Goal: Find specific page/section: Find specific page/section

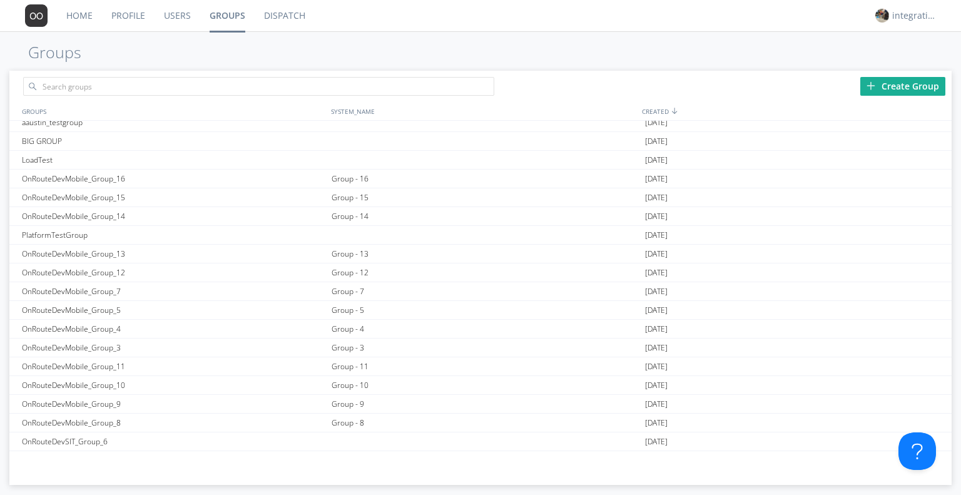
scroll to position [681, 0]
click at [345, 179] on div "Group - 16" at bounding box center [485, 181] width 314 height 18
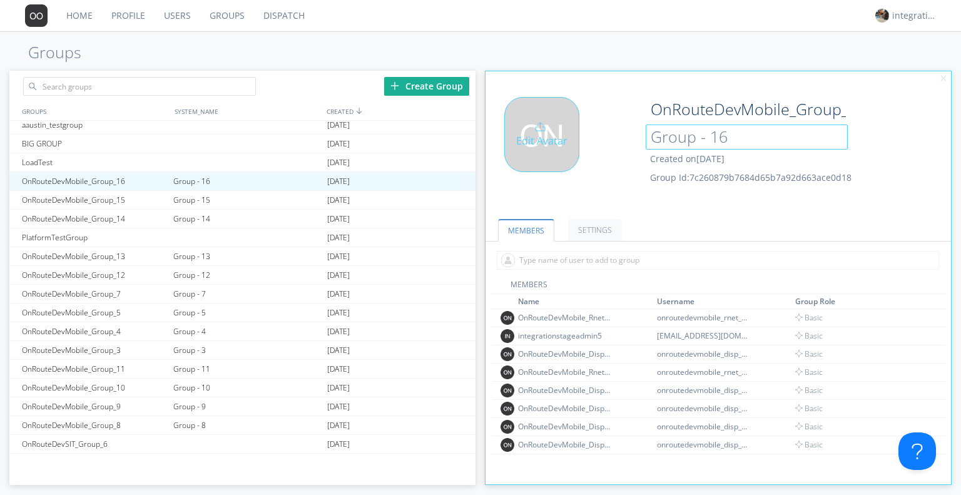
drag, startPoint x: 729, startPoint y: 133, endPoint x: 617, endPoint y: 134, distance: 111.4
click at [617, 134] on div "Edit Avatar OnRouteDevMobile_Group_16 Group - 16 Created on 2024-10-24 Group Id…" at bounding box center [718, 150] width 478 height 119
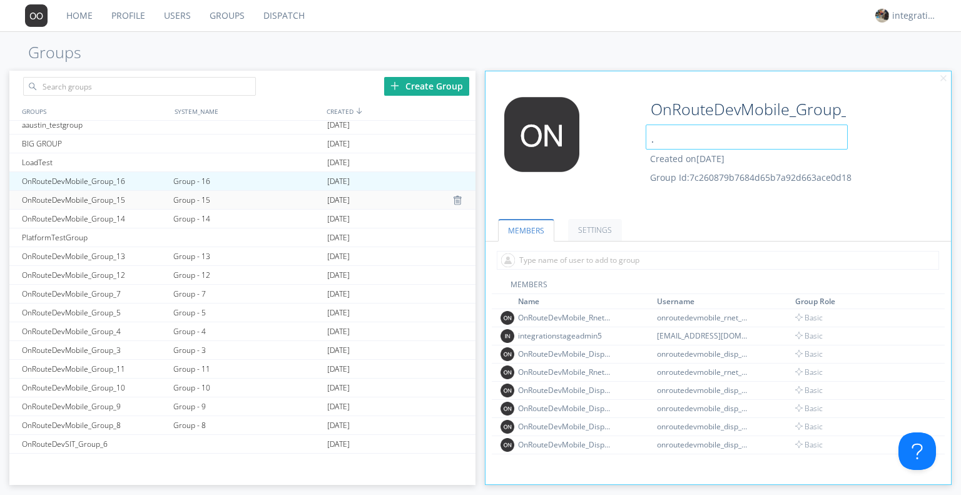
type input "."
click at [193, 196] on div "Group - 15" at bounding box center [246, 200] width 153 height 18
type input "OnRouteDevMobile_Group_15"
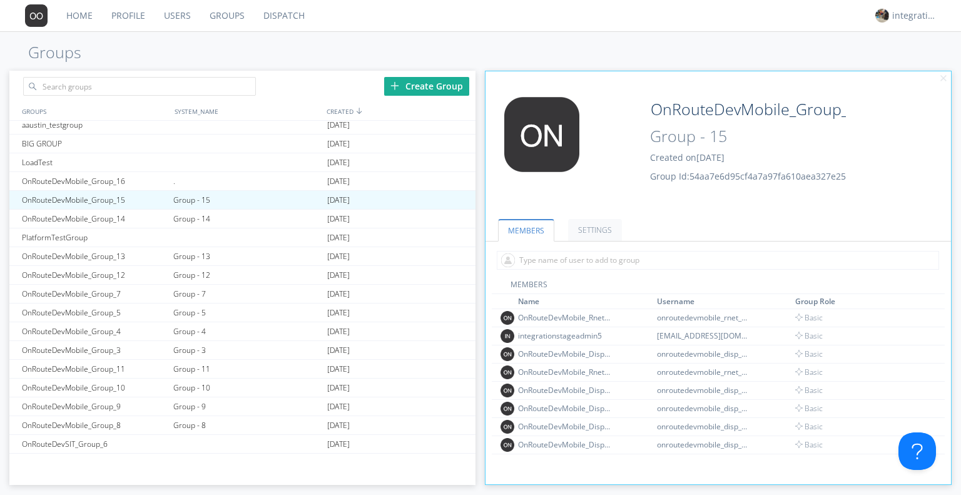
click at [741, 121] on div "OnRouteDevMobile_Group_15 Group - 15 Created on 2024-10-24 Group Id: 54aa7e6d95…" at bounding box center [757, 140] width 233 height 86
drag, startPoint x: 736, startPoint y: 140, endPoint x: 643, endPoint y: 140, distance: 93.2
click at [643, 140] on div "OnRouteDevMobile_Group_15 Group - 15 Created on 2024-10-24 Group Id: 54aa7e6d95…" at bounding box center [757, 140] width 233 height 87
type input "."
click at [190, 212] on div "Group - 14" at bounding box center [246, 219] width 153 height 18
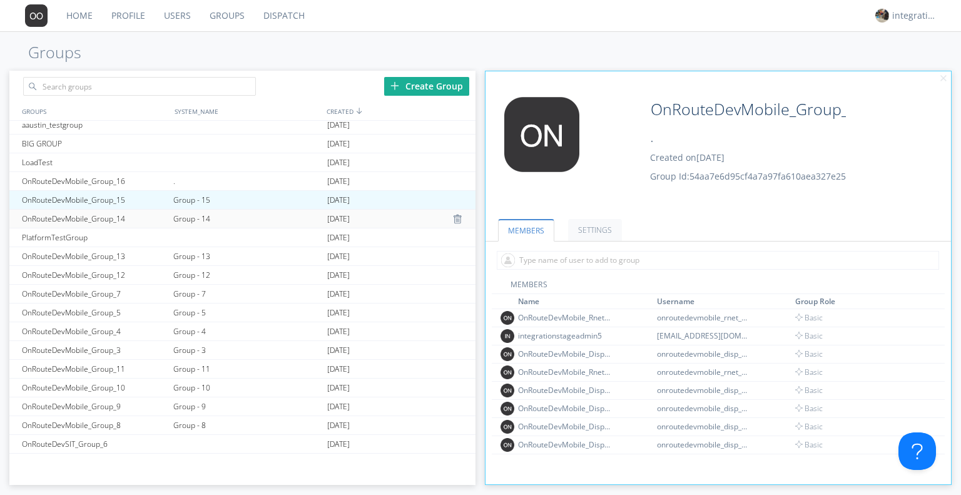
type input "OnRouteDevMobile_Group_14"
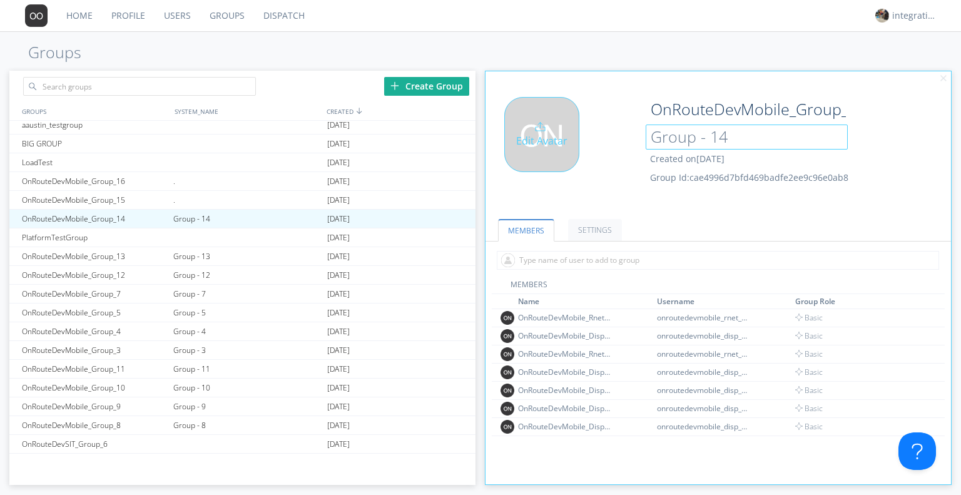
drag, startPoint x: 737, startPoint y: 135, endPoint x: 604, endPoint y: 136, distance: 132.6
click at [604, 136] on div "Edit Avatar OnRouteDevMobile_Group_14 Group - 14 Created on 2024-10-24 Group Id…" at bounding box center [718, 150] width 478 height 119
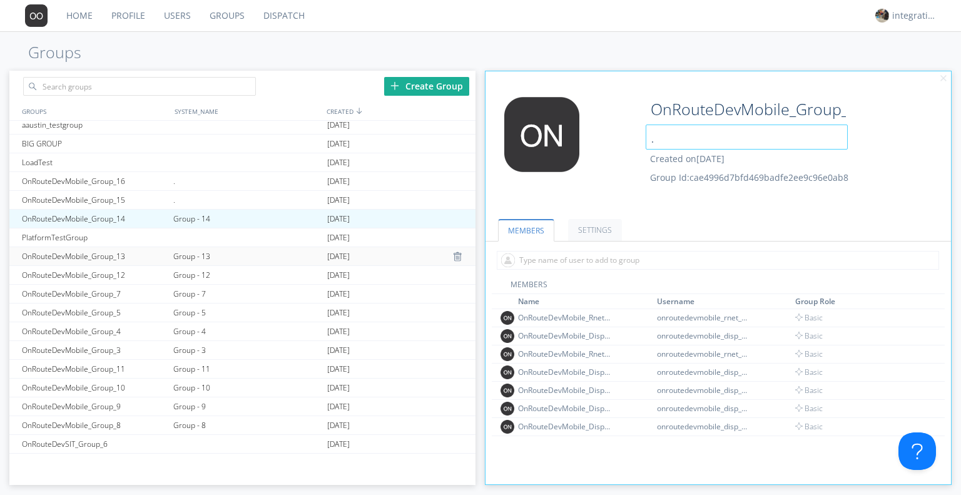
type input "."
click at [197, 255] on div "Group - 13" at bounding box center [246, 256] width 153 height 18
type input "OnRouteDevMobile_Group_13"
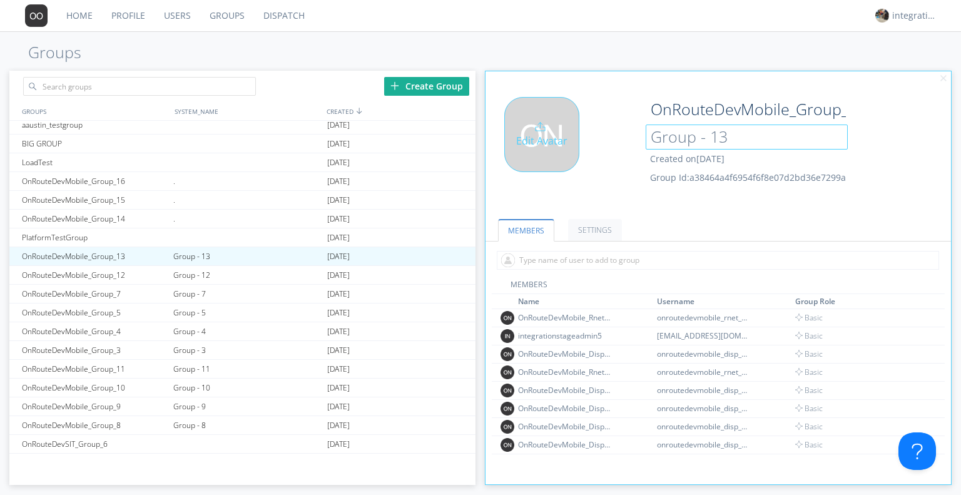
drag, startPoint x: 745, startPoint y: 141, endPoint x: 612, endPoint y: 139, distance: 133.3
click at [612, 139] on div "Edit Avatar OnRouteDevMobile_Group_13 Group - 13 Created on 2024-10-18 Group Id…" at bounding box center [718, 150] width 478 height 119
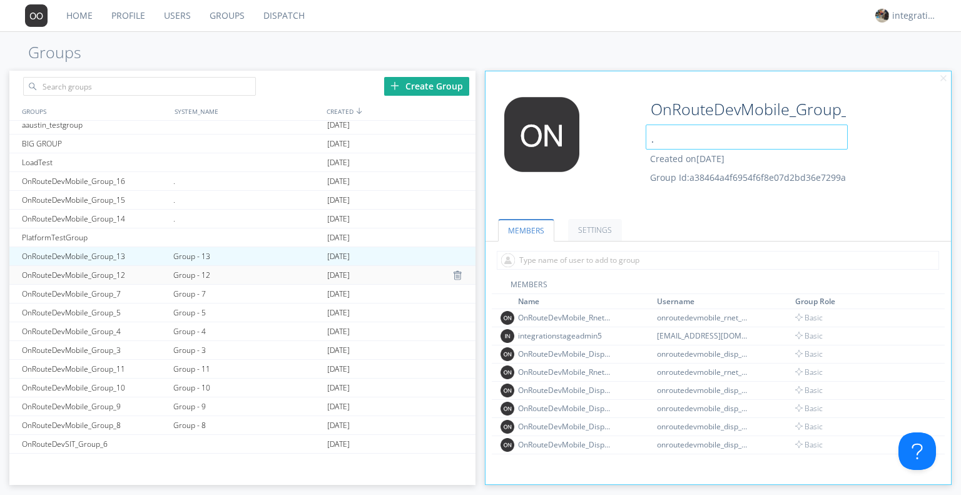
type input "."
click at [182, 270] on div "Group - 12" at bounding box center [246, 275] width 153 height 18
type input "OnRouteDevMobile_Group_12"
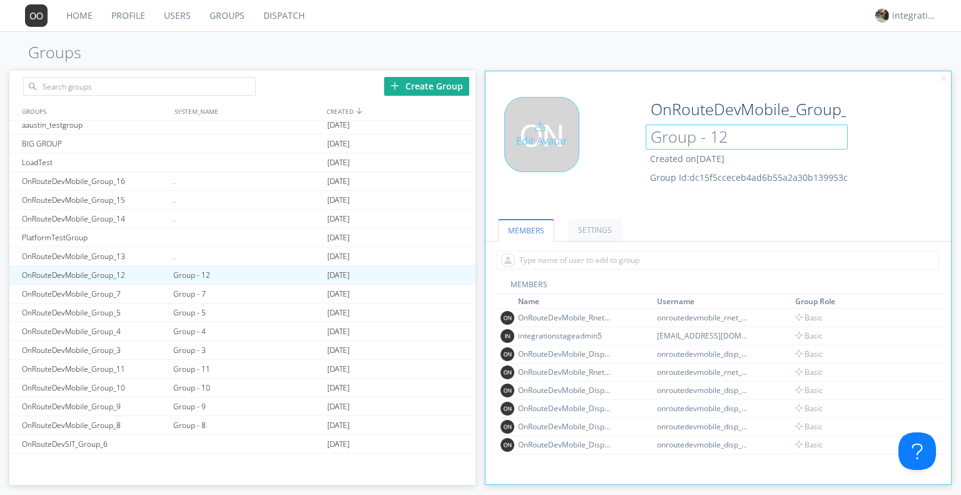
drag, startPoint x: 743, startPoint y: 146, endPoint x: 520, endPoint y: 136, distance: 223.6
click at [520, 136] on div "Edit Avatar OnRouteDevMobile_Group_12 Group - 12 Created on 2024-10-18 Group Id…" at bounding box center [718, 150] width 478 height 119
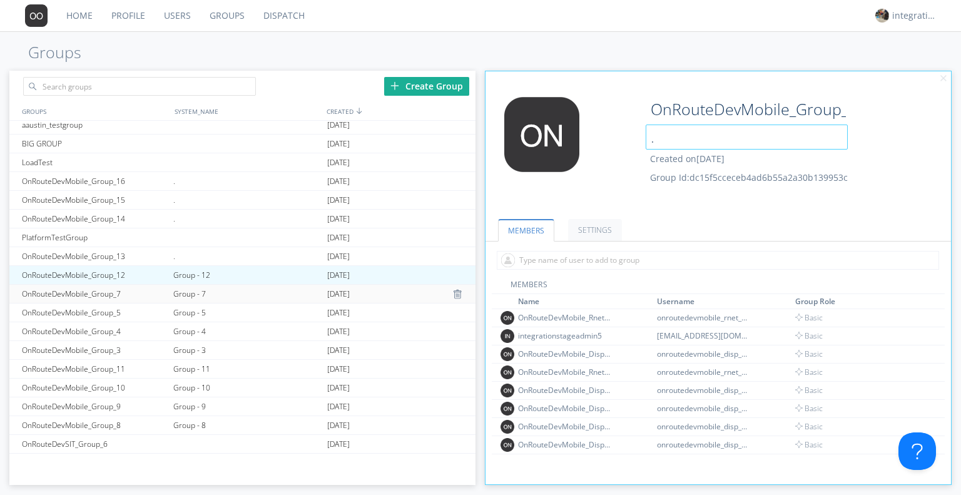
type input "."
click at [196, 290] on div "Group - 7" at bounding box center [246, 294] width 153 height 18
type input "OnRouteDevMobile_Group_7"
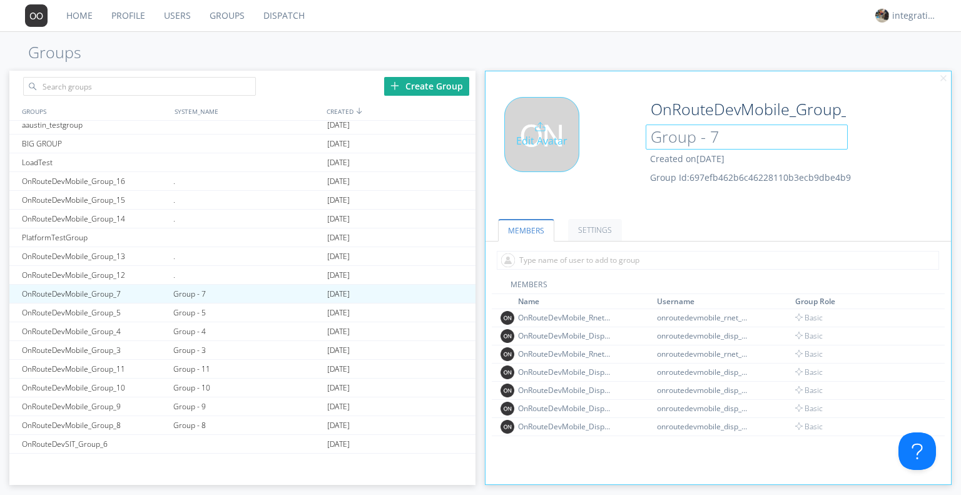
drag, startPoint x: 732, startPoint y: 140, endPoint x: 598, endPoint y: 142, distance: 133.9
click at [598, 142] on div "Edit Avatar OnRouteDevMobile_Group_7 Group - 7 Created on 2024-10-18 Group Id: …" at bounding box center [718, 150] width 478 height 119
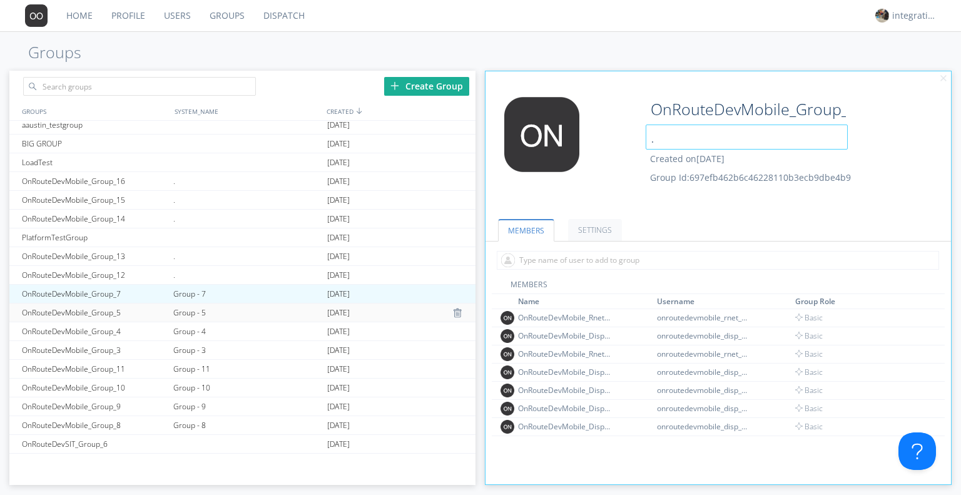
type input "."
click at [214, 312] on div "Group - 5" at bounding box center [246, 312] width 153 height 18
type input "OnRouteDevMobile_Group_5"
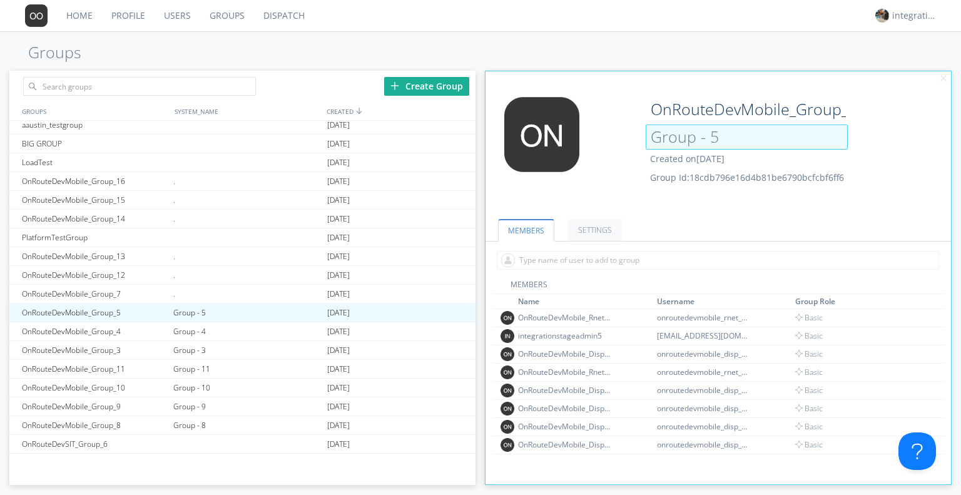
click at [753, 147] on input "Group - 5" at bounding box center [747, 136] width 202 height 25
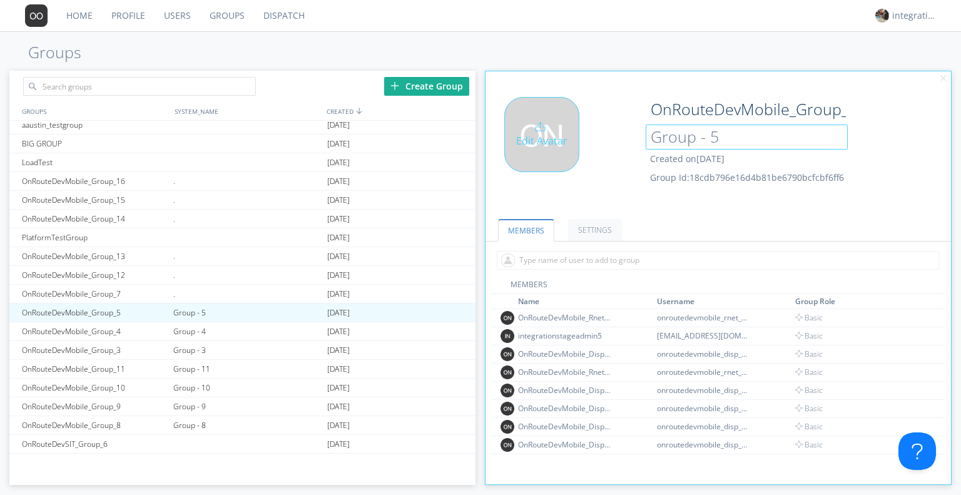
drag, startPoint x: 741, startPoint y: 139, endPoint x: 598, endPoint y: 138, distance: 142.6
click at [598, 138] on div "Edit Avatar OnRouteDevMobile_Group_5 Group - 5 Created on 2024-10-18 Group Id: …" at bounding box center [718, 150] width 478 height 119
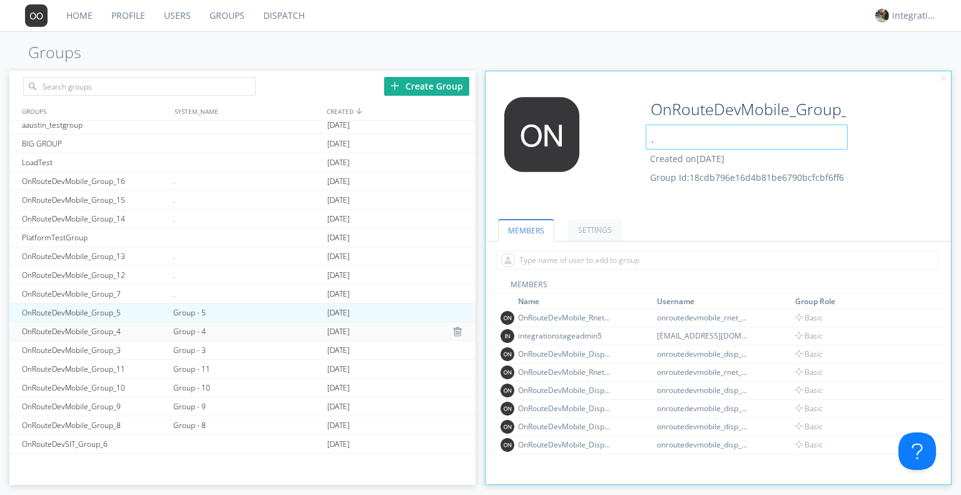
type input "."
click at [185, 324] on div "Group - 4" at bounding box center [246, 331] width 153 height 18
type input "OnRouteDevMobile_Group_4"
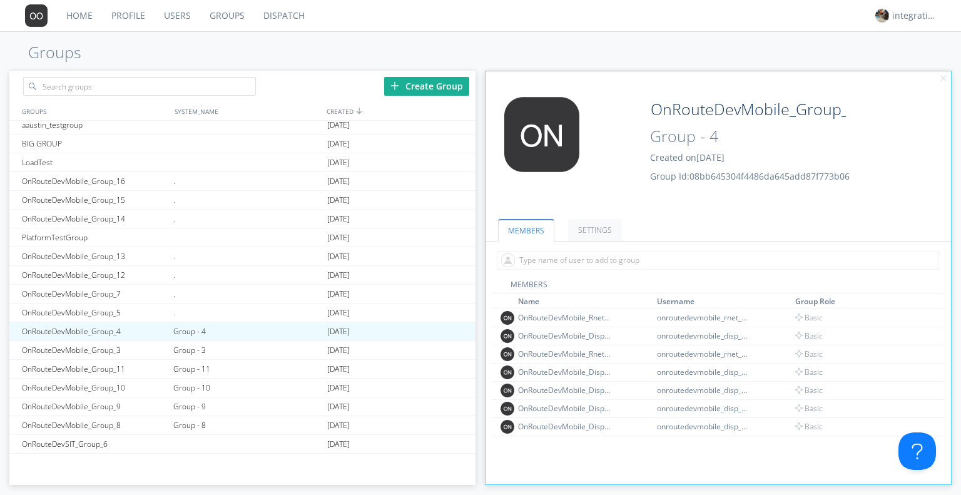
click at [712, 123] on div "OnRouteDevMobile_Group_4 Group - 4 Created on 2024-10-18 Group Id: 08bb645304f4…" at bounding box center [757, 140] width 233 height 86
click at [716, 128] on input "Group - 4" at bounding box center [747, 136] width 202 height 25
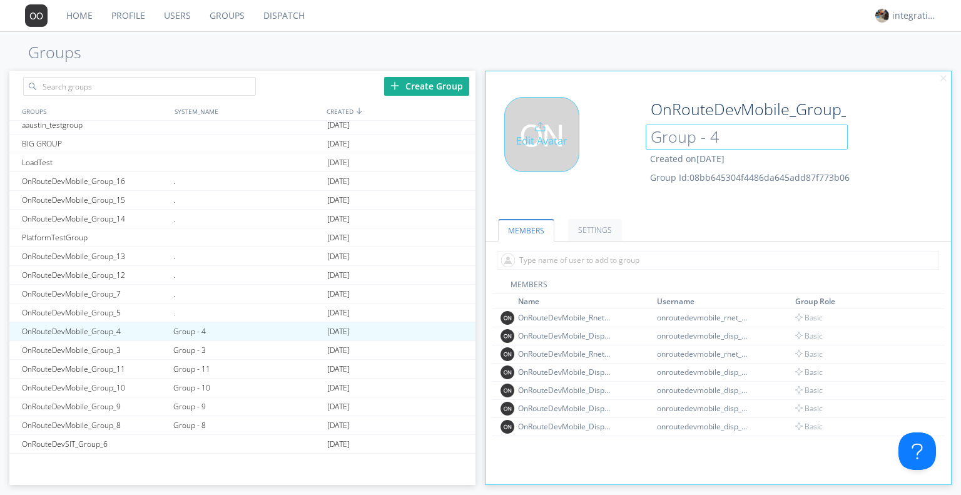
drag, startPoint x: 736, startPoint y: 131, endPoint x: 585, endPoint y: 132, distance: 150.8
click at [585, 132] on div "Edit Avatar OnRouteDevMobile_Group_4 Group - 4 Created on 2024-10-18 Group Id: …" at bounding box center [718, 150] width 478 height 119
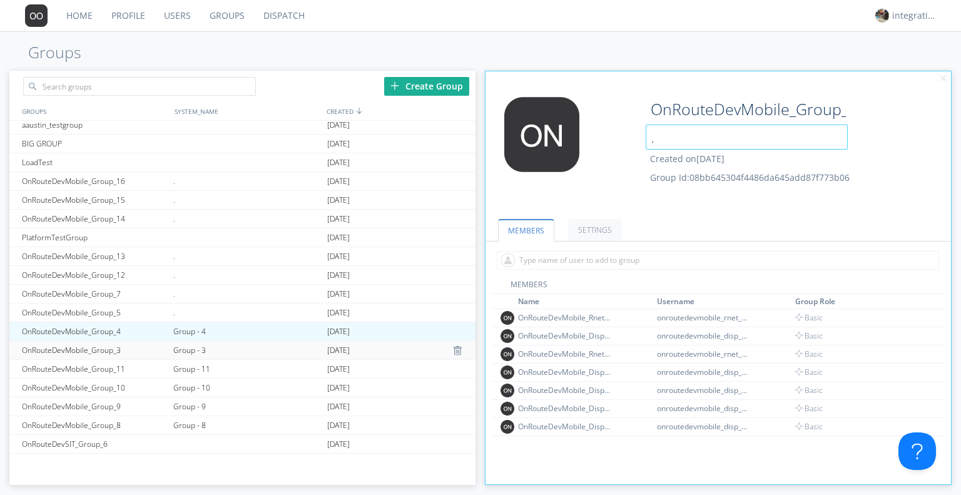
type input "."
click at [183, 349] on div "Group - 3" at bounding box center [246, 350] width 153 height 18
type input "OnRouteDevMobile_Group_3"
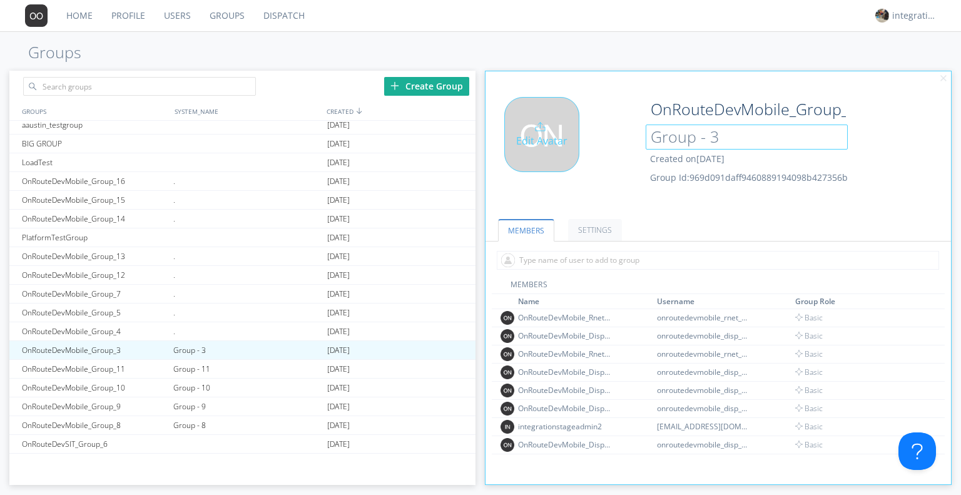
drag, startPoint x: 739, startPoint y: 140, endPoint x: 596, endPoint y: 143, distance: 143.3
click at [596, 143] on div "Edit Avatar OnRouteDevMobile_Group_3 Group - 3 Created on 2024-10-18 Group Id: …" at bounding box center [718, 150] width 478 height 119
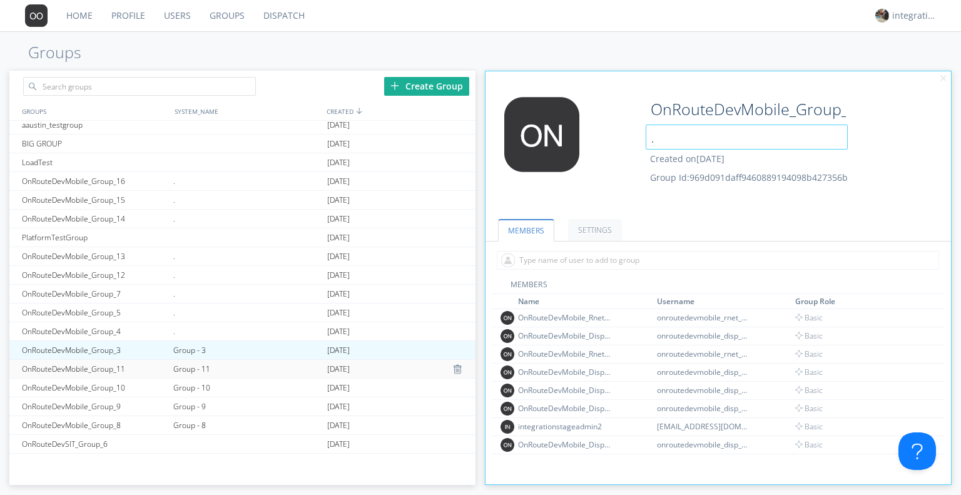
type input "."
click at [208, 360] on div "Group - 11" at bounding box center [246, 369] width 153 height 18
type input "OnRouteDevMobile_Group_11"
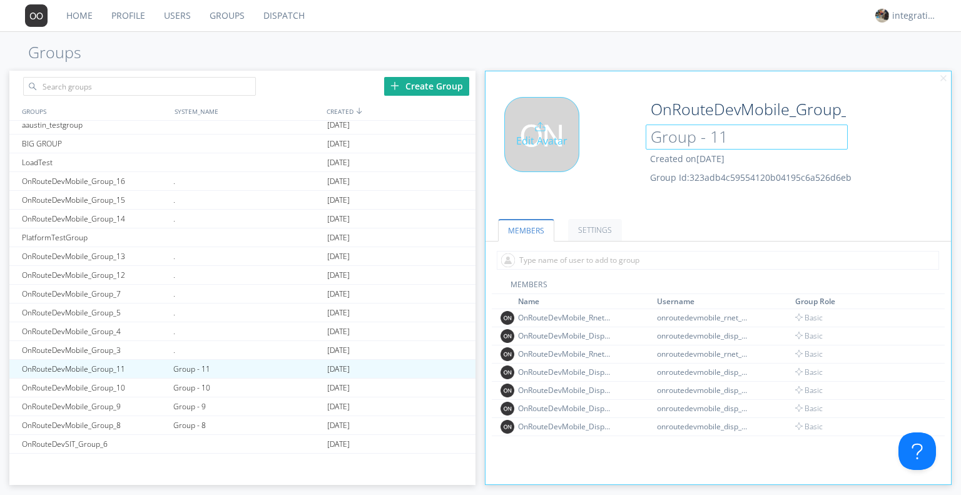
drag, startPoint x: 721, startPoint y: 141, endPoint x: 637, endPoint y: 127, distance: 85.1
click at [637, 127] on div "Edit Avatar OnRouteDevMobile_Group_11 Group - 11 Created on 2024-10-18 Group Id…" at bounding box center [718, 150] width 478 height 119
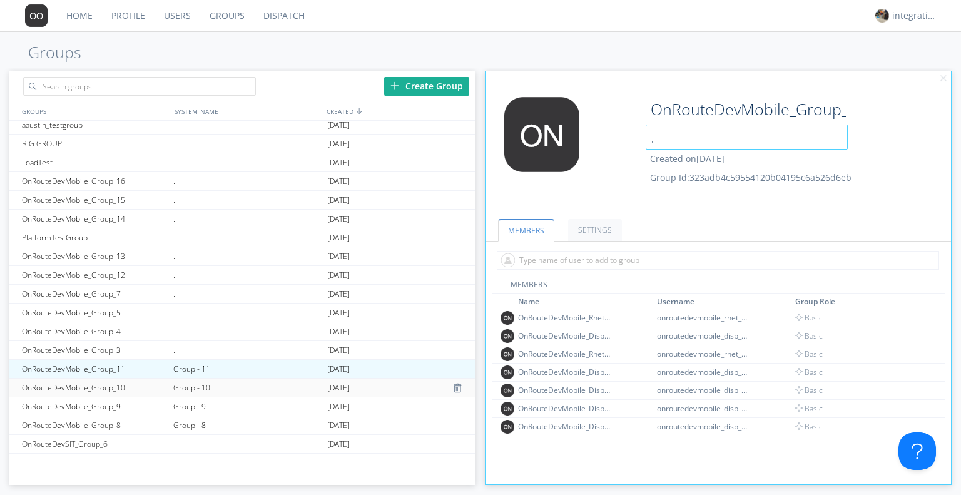
type input "."
click at [198, 395] on div "Group - 10" at bounding box center [246, 388] width 153 height 18
type input "OnRouteDevMobile_Group_10"
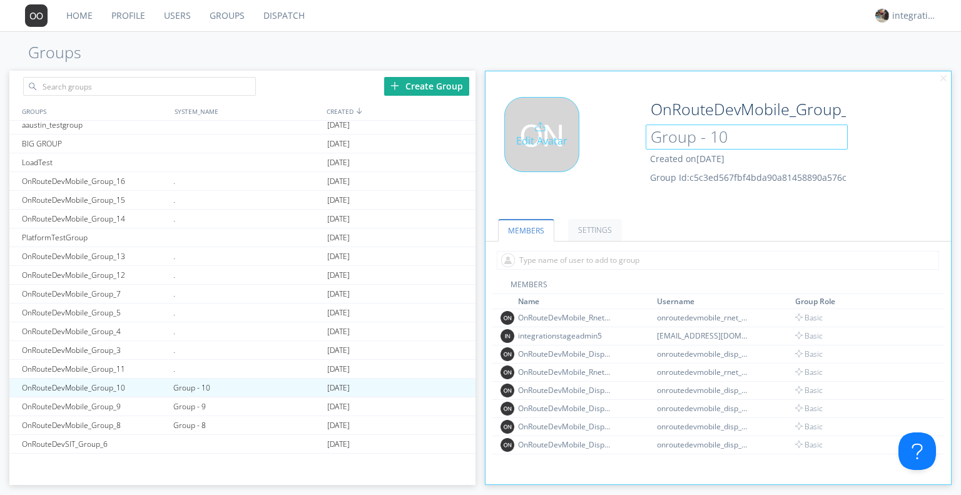
drag, startPoint x: 753, startPoint y: 140, endPoint x: 592, endPoint y: 148, distance: 161.0
click at [592, 148] on div "Edit Avatar OnRouteDevMobile_Group_10 Group - 10 Created on 2024-10-18 Group Id…" at bounding box center [718, 150] width 478 height 119
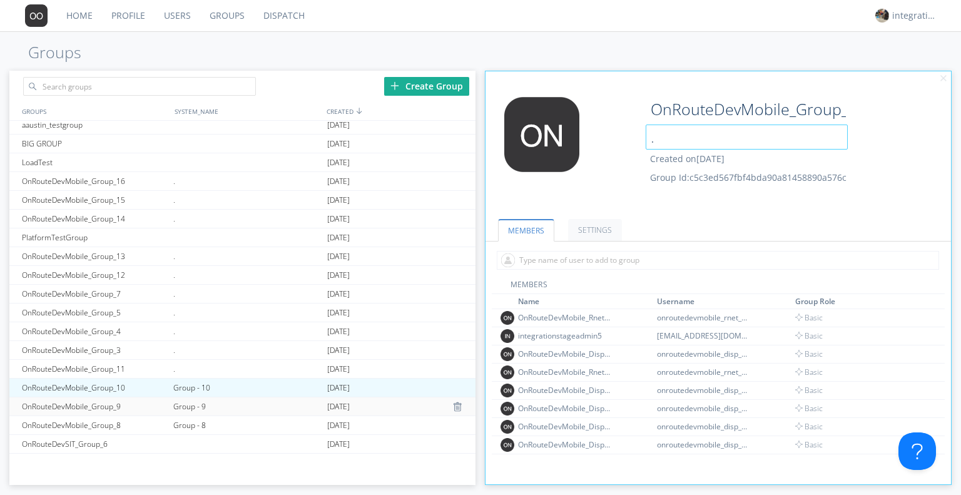
type input "."
click at [180, 402] on div "Group - 9" at bounding box center [246, 406] width 153 height 18
type input "OnRouteDevMobile_Group_9"
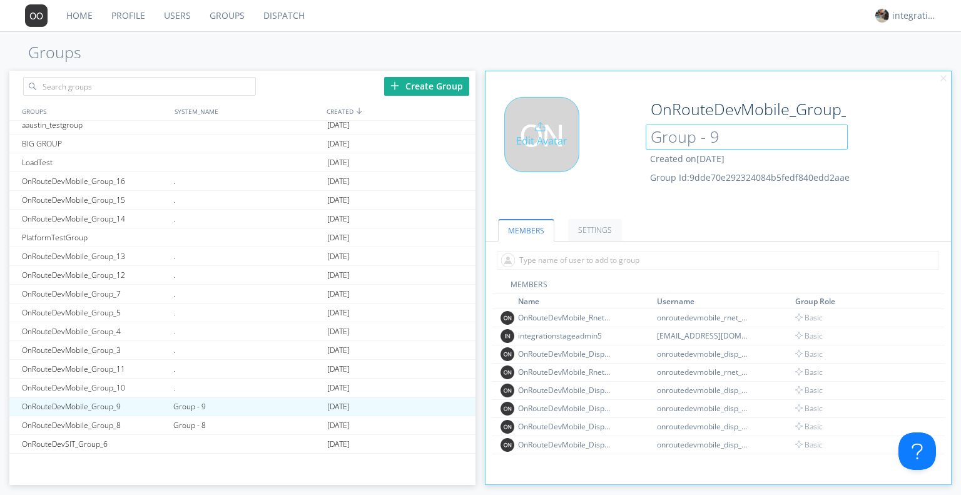
drag, startPoint x: 719, startPoint y: 139, endPoint x: 602, endPoint y: 160, distance: 118.2
click at [602, 160] on div "Edit Avatar OnRouteDevMobile_Group_9 Group - 9 Created on 2024-10-18 Group Id: …" at bounding box center [718, 150] width 478 height 119
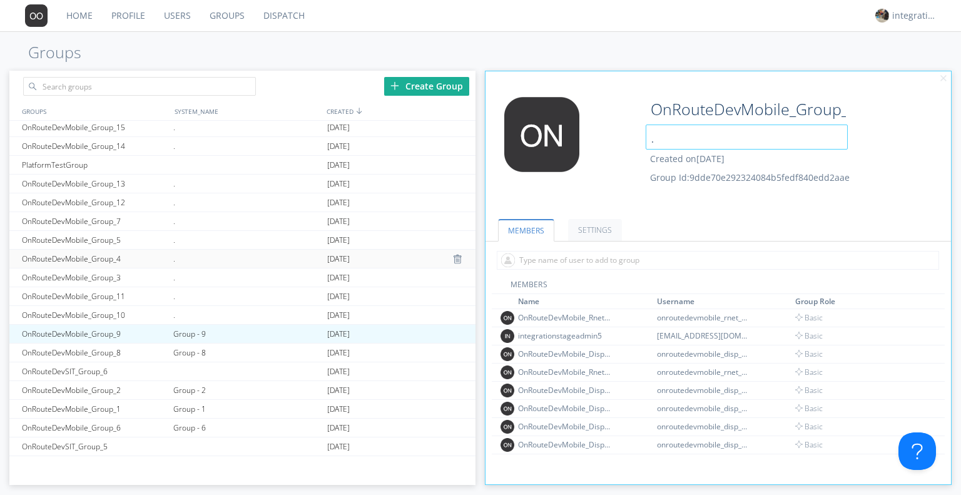
scroll to position [753, 0]
type input "."
click at [188, 350] on div "Group - 8" at bounding box center [246, 352] width 153 height 18
type input "OnRouteDevMobile_Group_8"
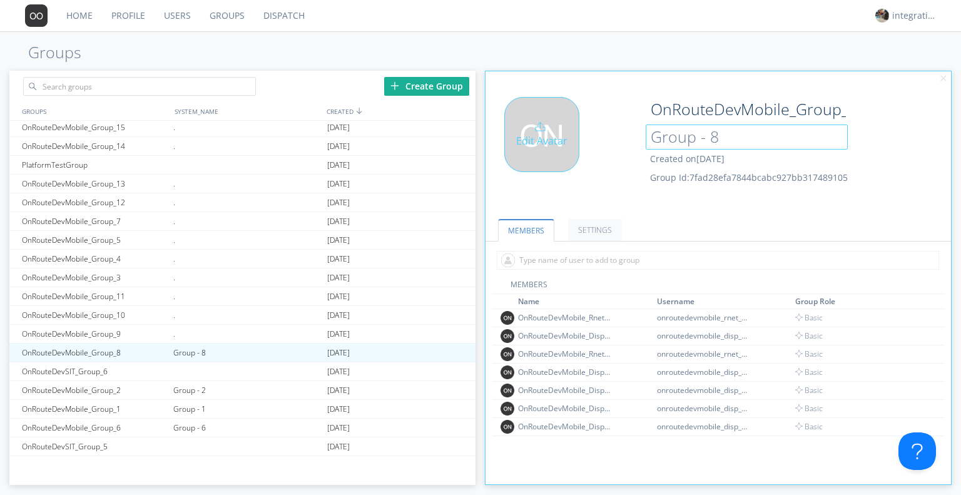
drag, startPoint x: 730, startPoint y: 139, endPoint x: 545, endPoint y: 146, distance: 185.3
click at [545, 146] on div "Edit Avatar OnRouteDevMobile_Group_8 Group - 8 Created on 2024-10-18 Group Id: …" at bounding box center [718, 150] width 478 height 119
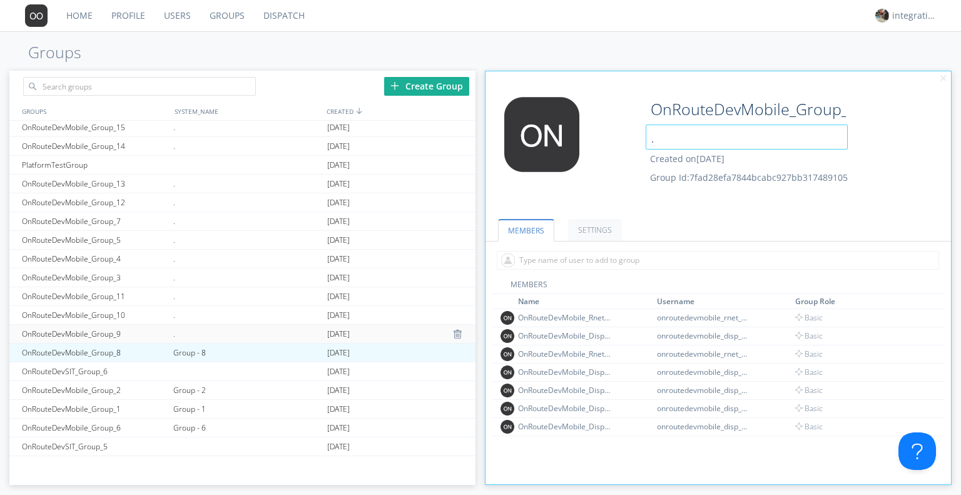
scroll to position [910, 0]
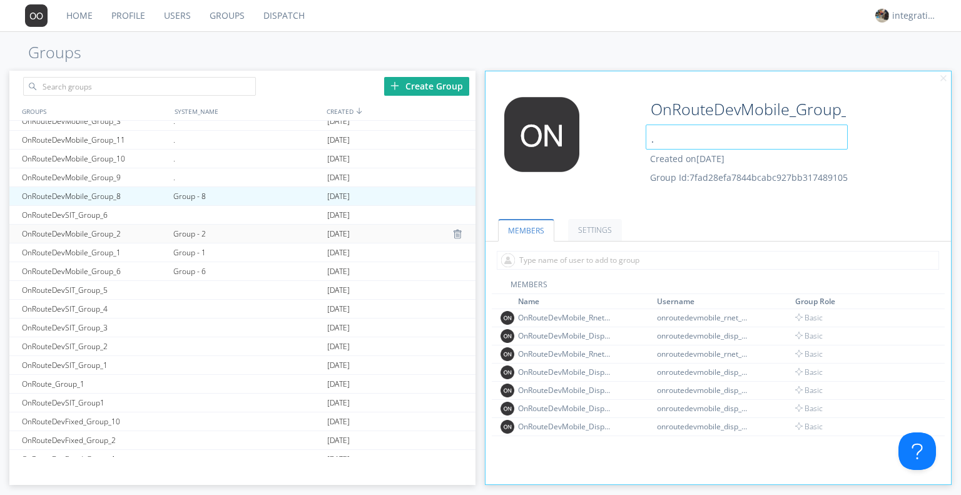
type input "."
click at [194, 240] on div "Group - 2" at bounding box center [246, 234] width 153 height 18
type input "OnRouteDevMobile_Group_2"
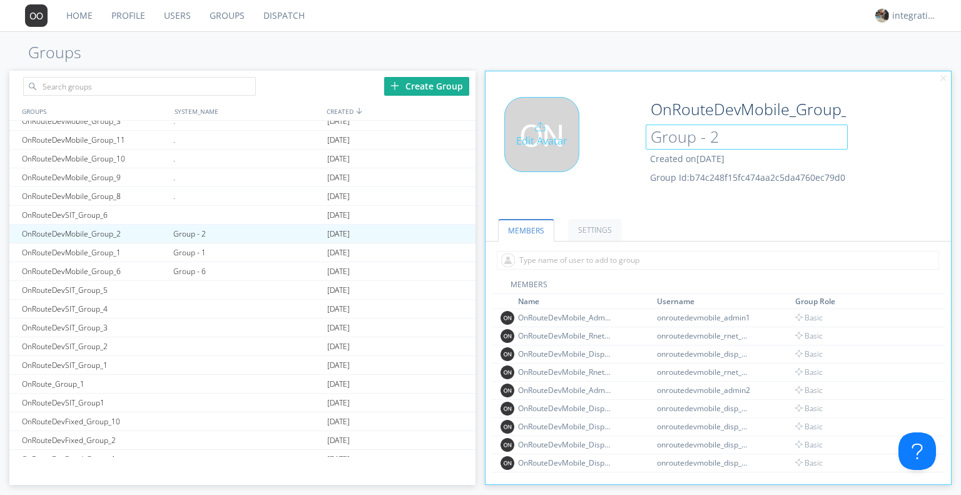
drag, startPoint x: 730, startPoint y: 135, endPoint x: 592, endPoint y: 150, distance: 138.5
click at [592, 150] on div "Edit Avatar OnRouteDevMobile_Group_2 Group - 2 Created on 2024-10-18 Group Id: …" at bounding box center [718, 150] width 478 height 119
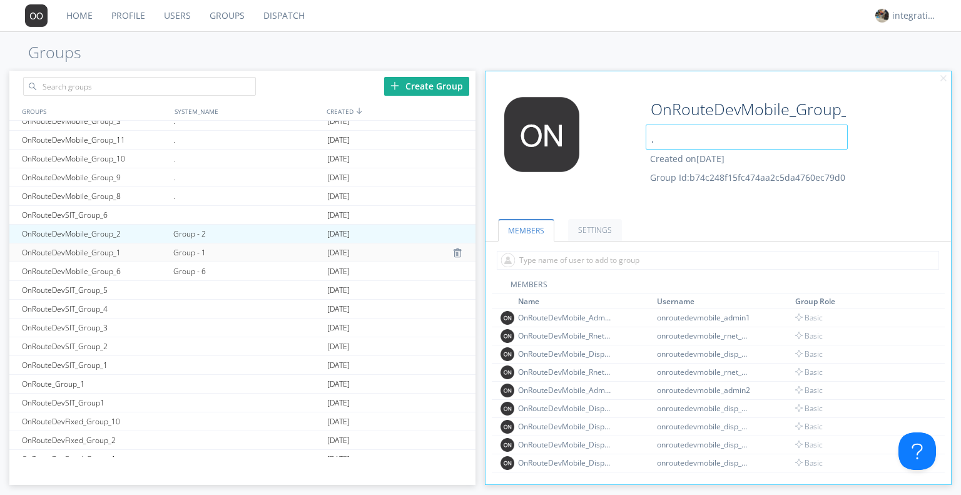
type input "."
click at [185, 245] on div "Group - 1" at bounding box center [246, 252] width 153 height 18
type input "OnRouteDevMobile_Group_1"
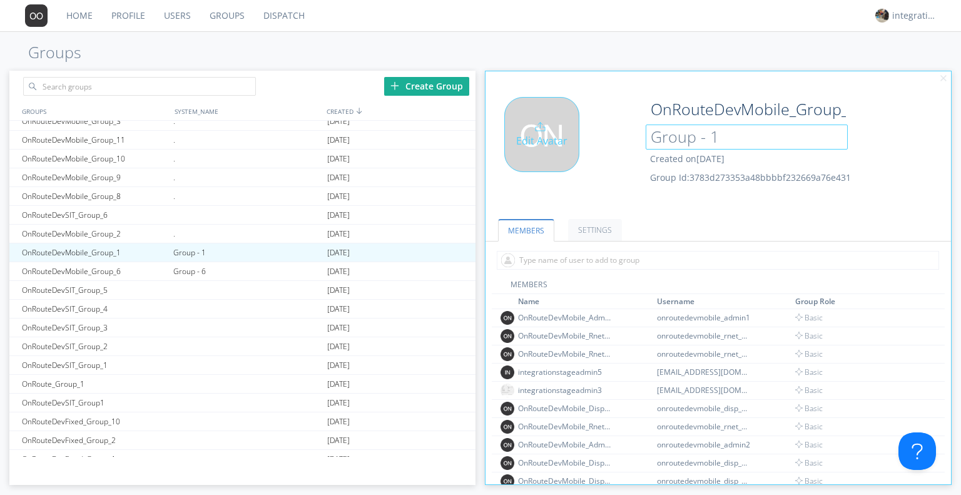
drag, startPoint x: 728, startPoint y: 142, endPoint x: 557, endPoint y: 125, distance: 171.6
click at [557, 125] on div "Edit Avatar OnRouteDevMobile_Group_1 Group - 1 Created on 2024-10-18 Group Id: …" at bounding box center [718, 150] width 478 height 119
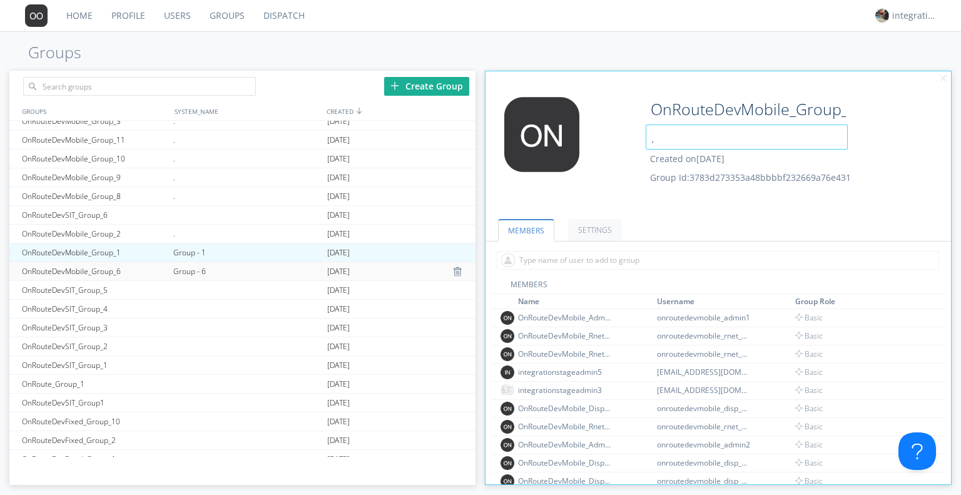
type input "."
click at [201, 270] on div "Group - 6" at bounding box center [246, 271] width 153 height 18
type input "OnRouteDevMobile_Group_6"
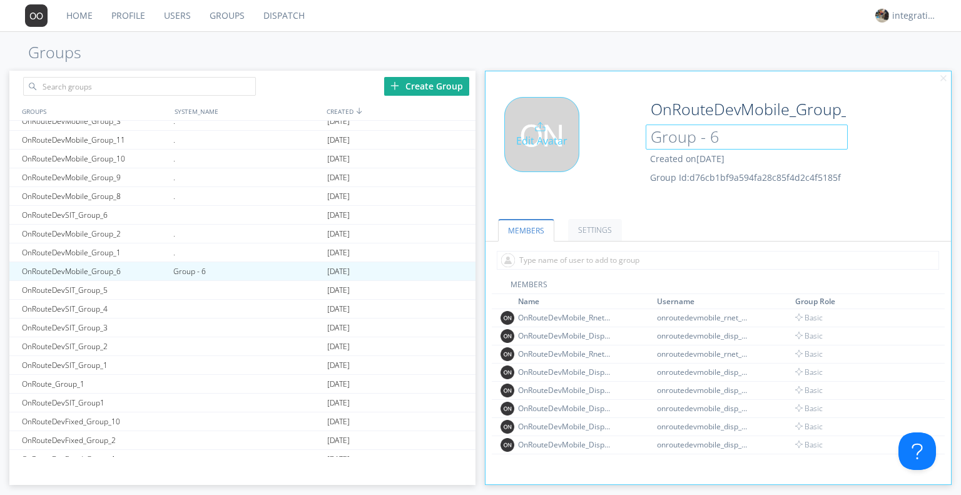
drag, startPoint x: 738, startPoint y: 136, endPoint x: 533, endPoint y: 148, distance: 205.5
click at [533, 148] on div "Edit Avatar OnRouteDevMobile_Group_6 Group - 6 Created on 2024-10-18 Group Id: …" at bounding box center [718, 150] width 478 height 119
type input "."
click at [566, 200] on div "Edit Avatar" at bounding box center [562, 150] width 155 height 106
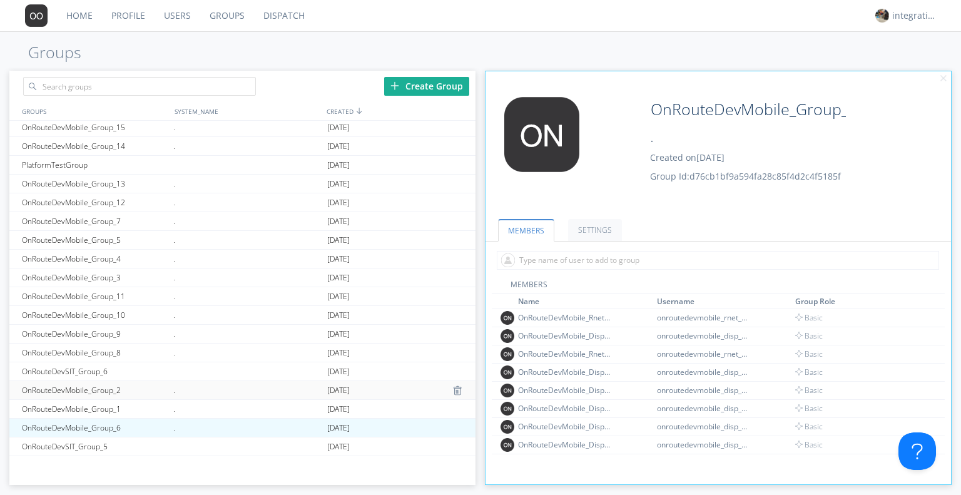
scroll to position [746, 0]
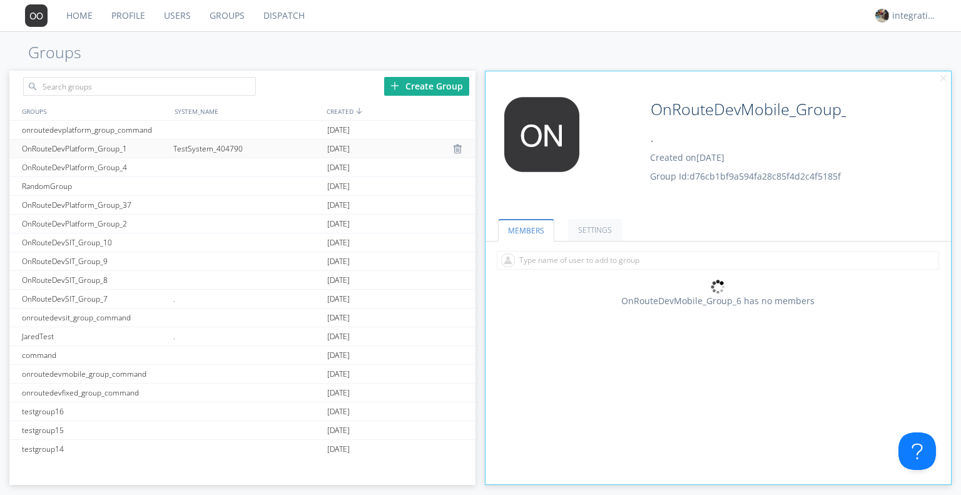
click at [200, 150] on div "TestSystem_404790" at bounding box center [246, 149] width 153 height 18
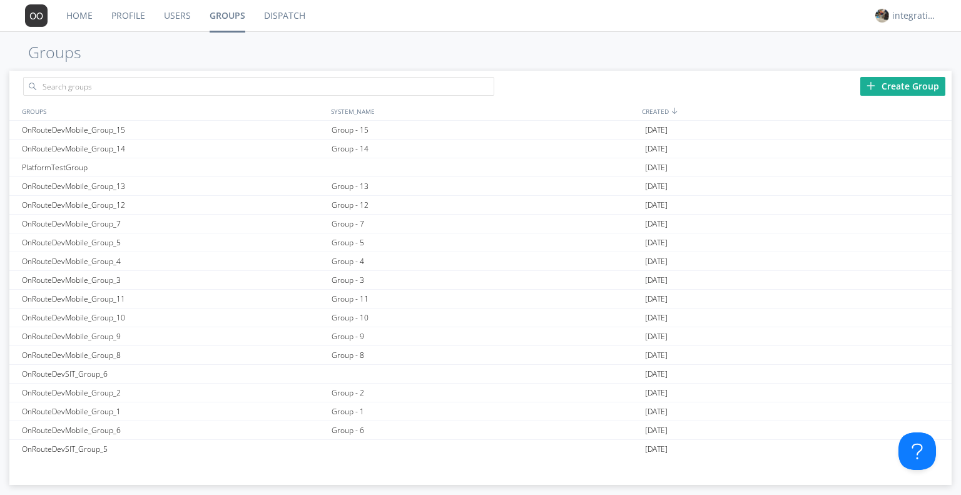
scroll to position [667, 0]
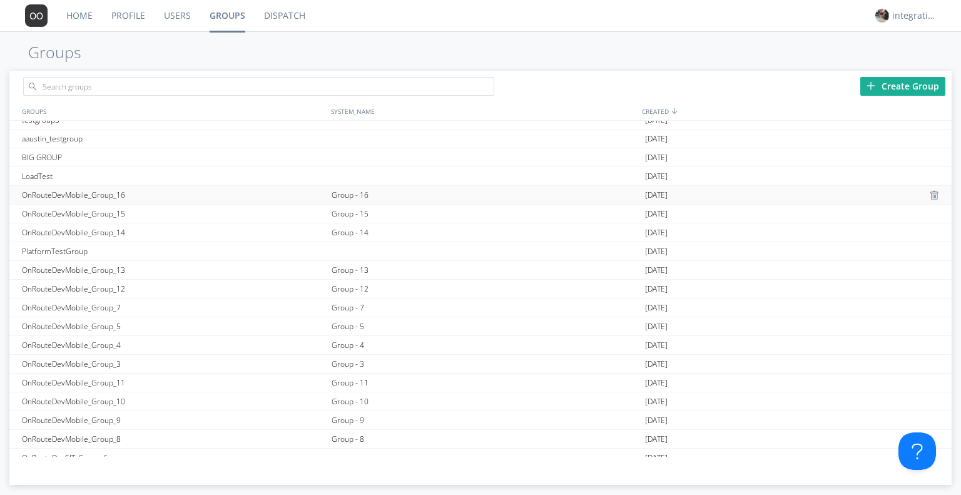
click at [360, 199] on div "Group - 16" at bounding box center [485, 195] width 314 height 18
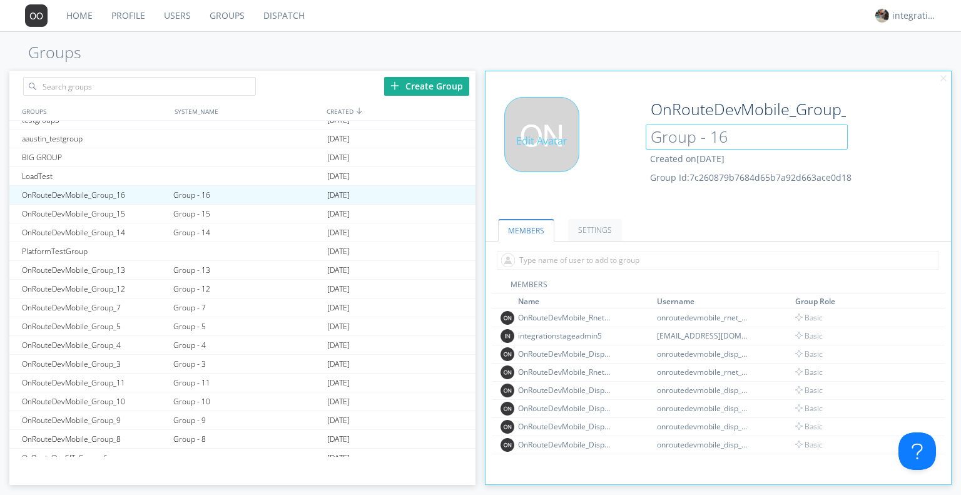
drag, startPoint x: 646, startPoint y: 137, endPoint x: 551, endPoint y: 141, distance: 95.2
click at [554, 142] on div "Edit Avatar OnRouteDevMobile_Group_16 Group - 16 Created on [DATE] Group Id: 7c…" at bounding box center [718, 150] width 478 height 119
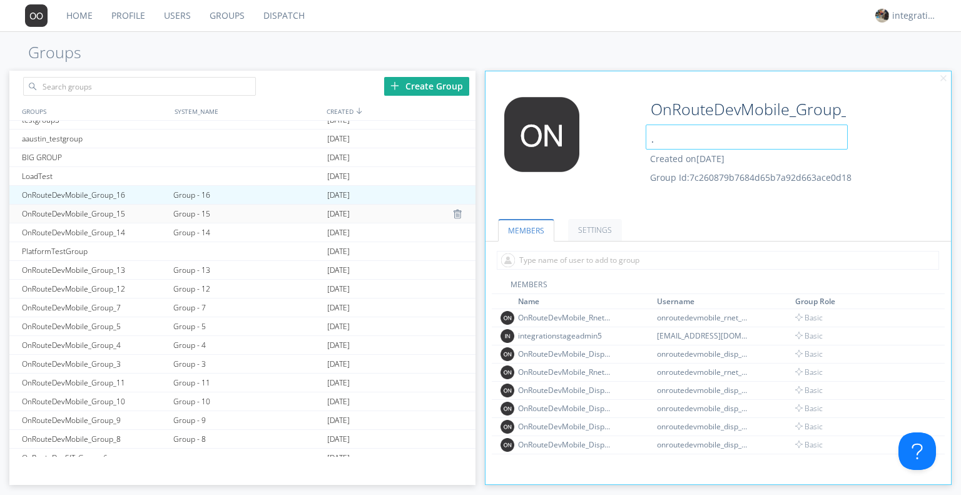
type input "."
click at [191, 205] on div "Group - 15" at bounding box center [246, 214] width 153 height 18
type input "OnRouteDevMobile_Group_15"
type input "Group - 15"
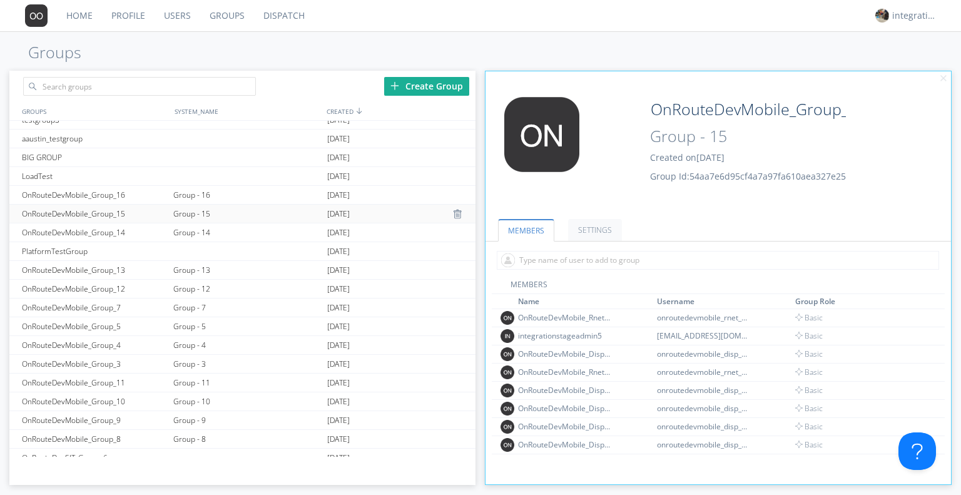
click at [193, 214] on div "Group - 15" at bounding box center [246, 214] width 153 height 18
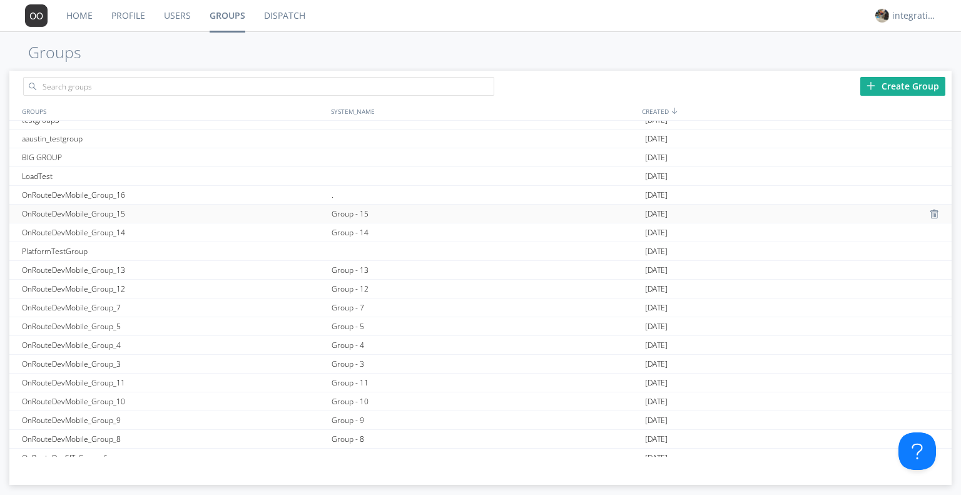
click at [354, 209] on div "Group - 15" at bounding box center [485, 214] width 314 height 18
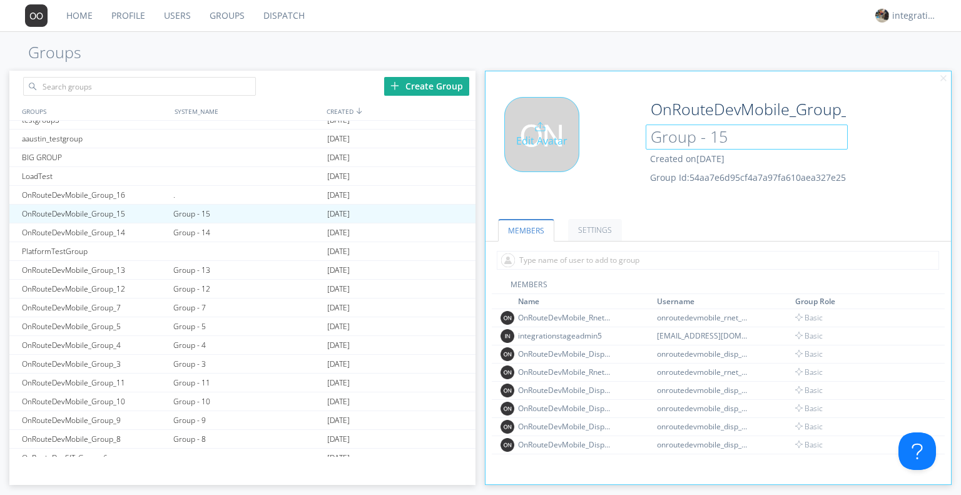
drag, startPoint x: 681, startPoint y: 141, endPoint x: 588, endPoint y: 151, distance: 93.1
click at [588, 151] on div "Edit Avatar OnRouteDevMobile_Group_15 Group - 15 Created on 2024-10-24 Group Id…" at bounding box center [718, 150] width 478 height 119
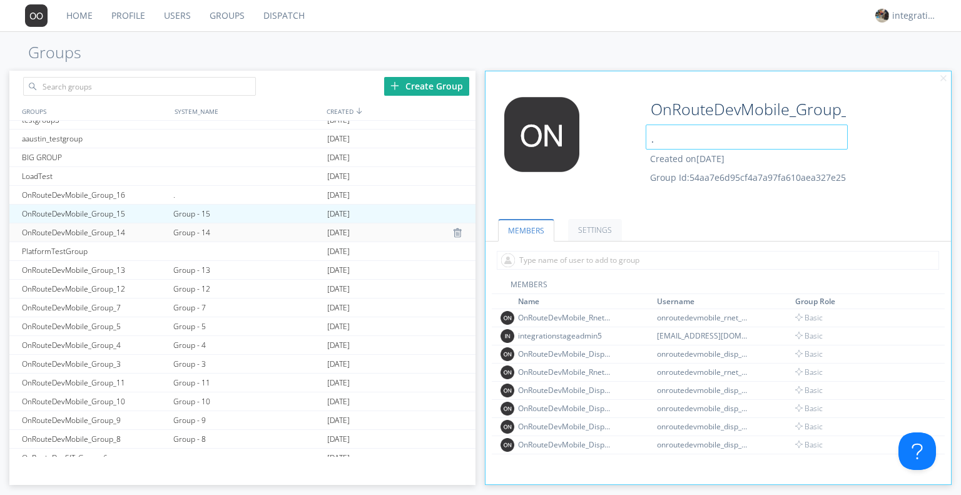
type input "."
click at [210, 232] on div "Group - 14" at bounding box center [246, 232] width 153 height 18
type input "OnRouteDevMobile_Group_14"
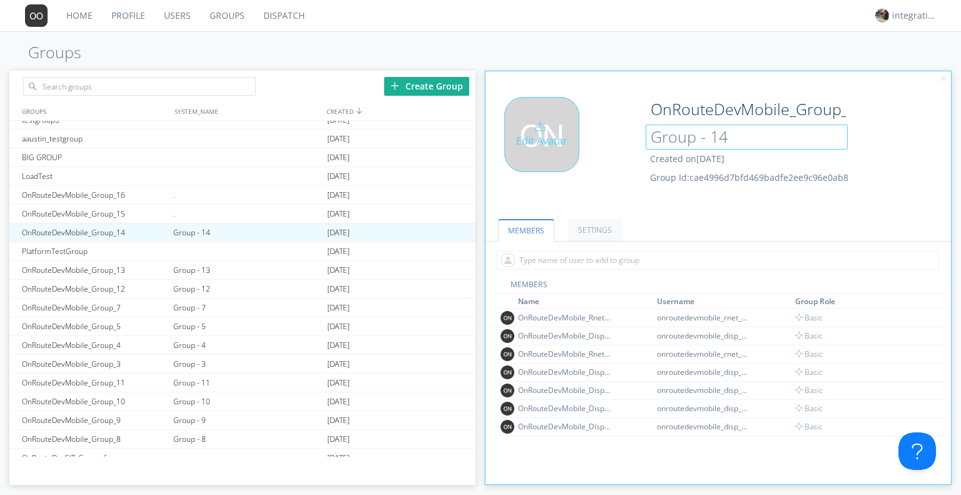
drag, startPoint x: 739, startPoint y: 138, endPoint x: 583, endPoint y: 153, distance: 157.1
click at [589, 153] on div "Edit Avatar OnRouteDevMobile_Group_14 Group - 14 Created on 2024-10-24 Group Id…" at bounding box center [718, 150] width 478 height 119
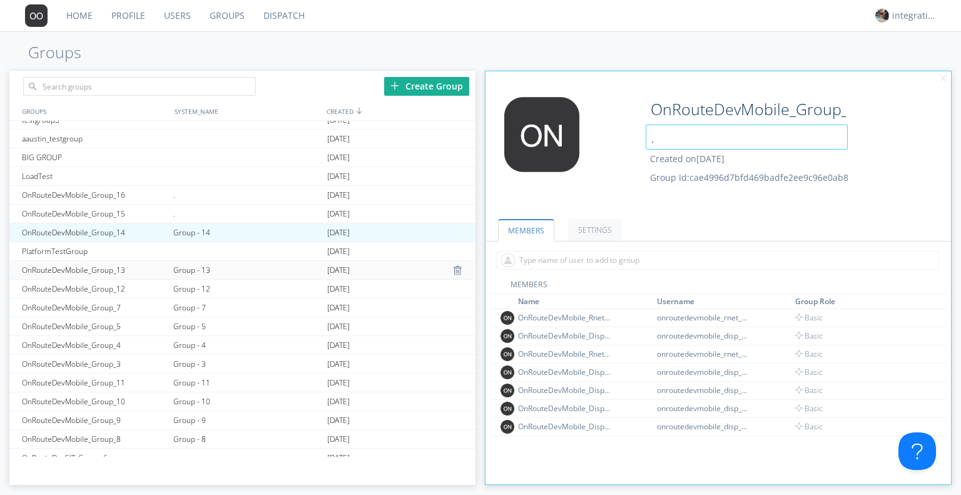
type input "."
click at [197, 272] on div "Group - 13" at bounding box center [246, 270] width 153 height 18
type input "OnRouteDevMobile_Group_13"
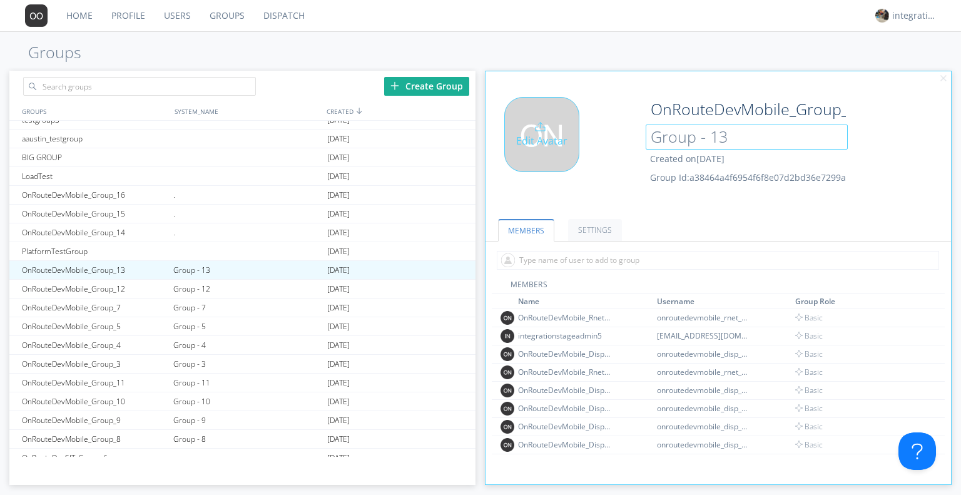
drag, startPoint x: 681, startPoint y: 148, endPoint x: 563, endPoint y: 159, distance: 118.2
click at [591, 160] on div "Edit Avatar OnRouteDevMobile_Group_13 Group - 13 Created on 2024-10-18 Group Id…" at bounding box center [718, 150] width 478 height 119
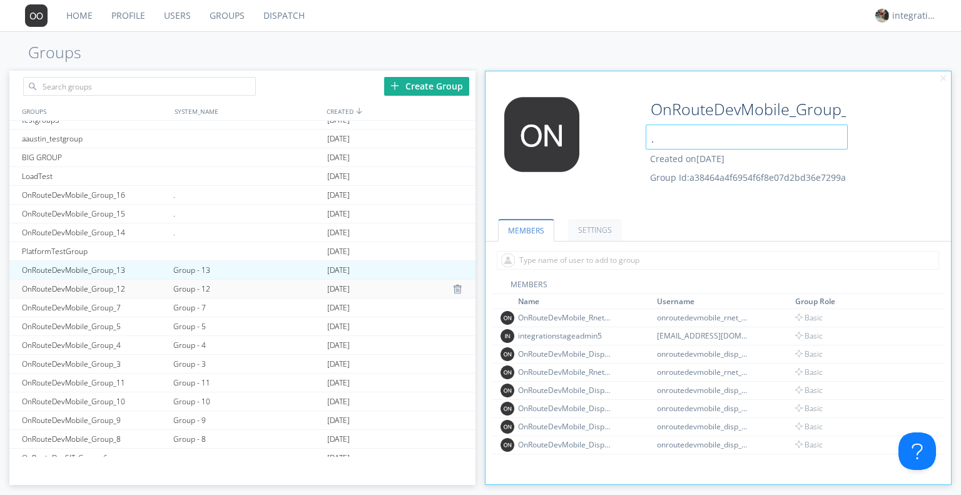
type input "."
click at [212, 290] on div "Group - 12" at bounding box center [246, 289] width 153 height 18
type input "OnRouteDevMobile_Group_12"
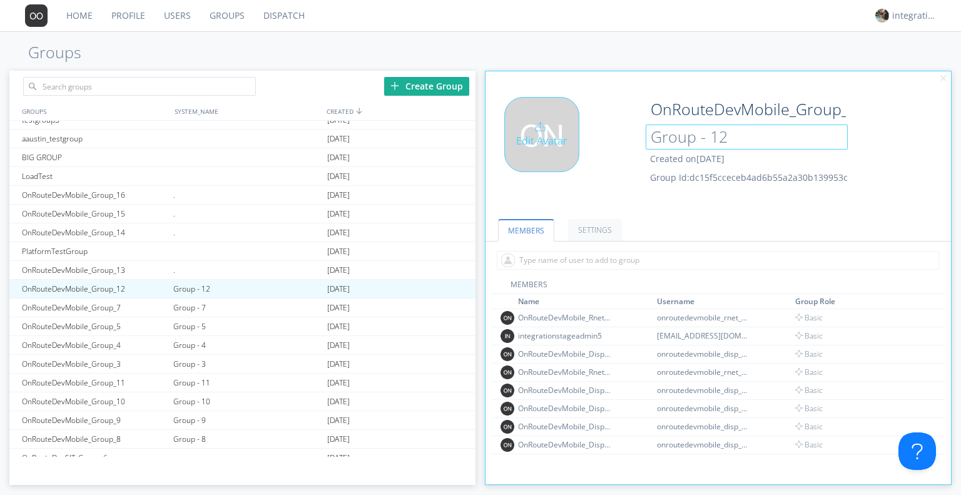
drag, startPoint x: 731, startPoint y: 129, endPoint x: 541, endPoint y: 166, distance: 193.2
click at [587, 158] on div "Edit Avatar OnRouteDevMobile_Group_12 Group - 12 Created on 2024-10-18 Group Id…" at bounding box center [718, 150] width 478 height 119
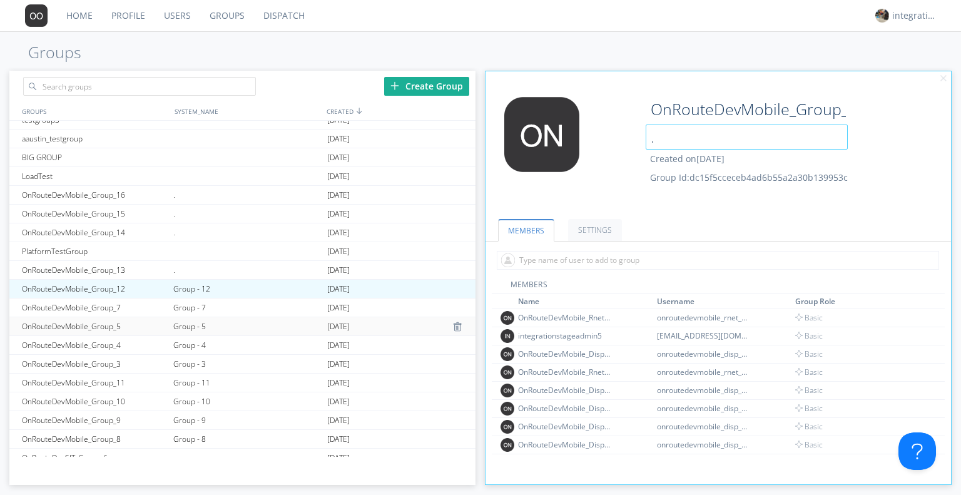
type input "."
click at [190, 317] on div "Group - 5" at bounding box center [246, 326] width 153 height 18
type input "OnRouteDevMobile_Group_5"
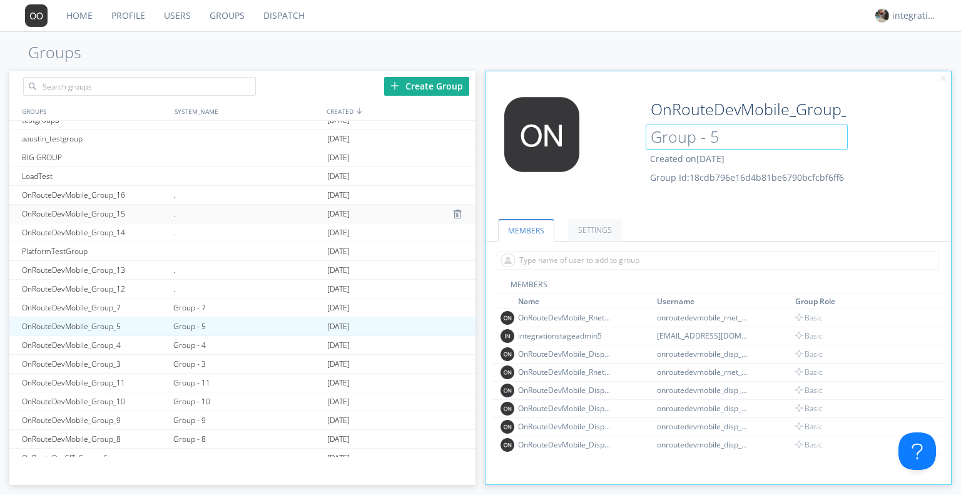
drag, startPoint x: 736, startPoint y: 144, endPoint x: 468, endPoint y: 205, distance: 274.7
click at [591, 158] on div "Edit Avatar OnRouteDevMobile_Group_5 Group - 5 Created on 2024-10-18 Group Id: …" at bounding box center [718, 150] width 478 height 119
type input "."
click at [195, 301] on div "Group - 7" at bounding box center [246, 307] width 153 height 18
type input "OnRouteDevMobile_Group_7"
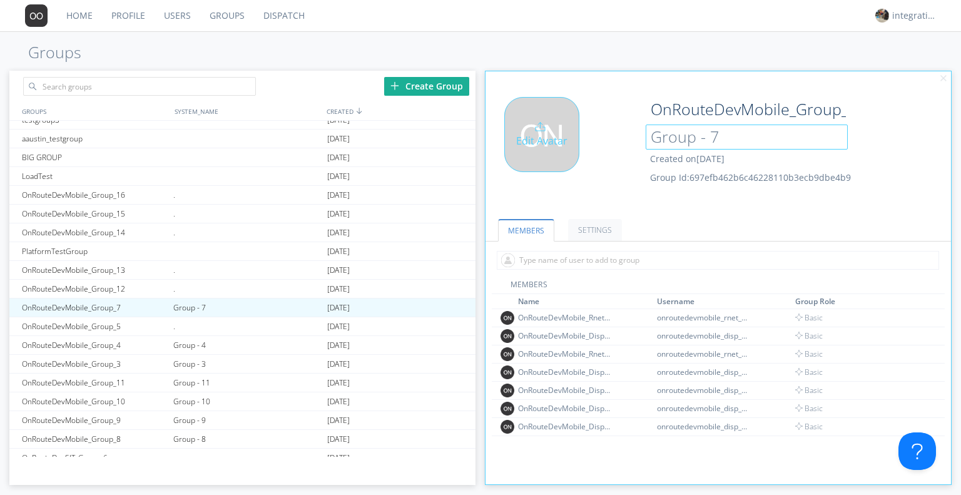
drag, startPoint x: 728, startPoint y: 141, endPoint x: 516, endPoint y: 184, distance: 216.3
click at [573, 160] on div "Edit Avatar OnRouteDevMobile_Group_7 Group - 7 Created on 2024-10-18 Group Id: …" at bounding box center [718, 150] width 478 height 119
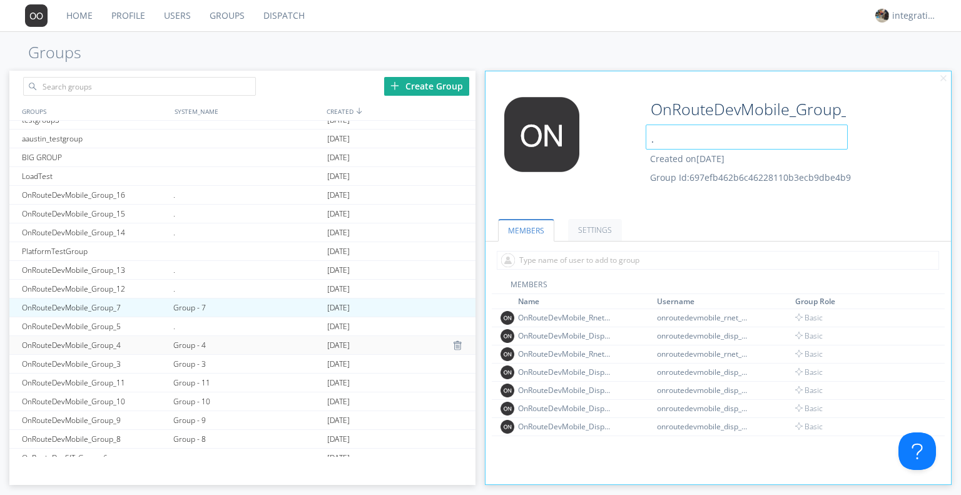
type input "."
click at [190, 347] on div "Group - 4" at bounding box center [246, 345] width 153 height 18
type input "OnRouteDevMobile_Group_4"
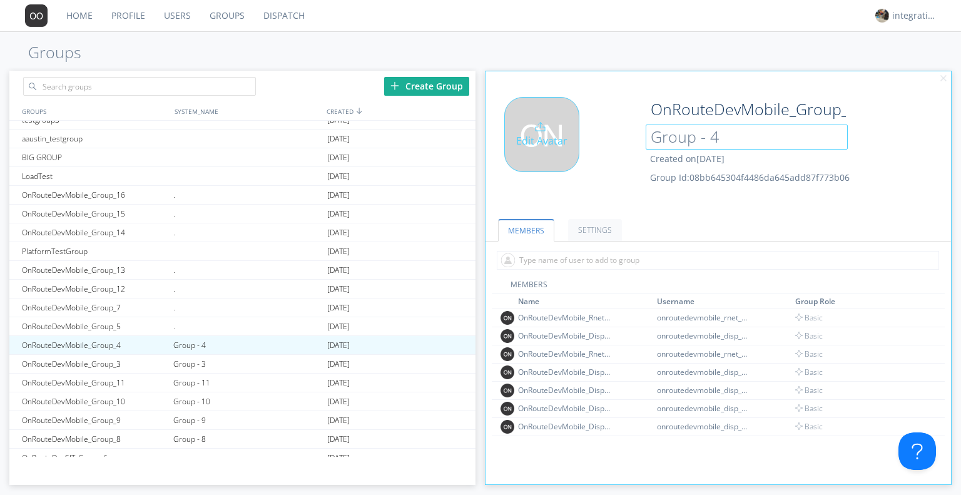
drag, startPoint x: 721, startPoint y: 137, endPoint x: 537, endPoint y: 169, distance: 186.7
click at [589, 160] on div "Edit Avatar OnRouteDevMobile_Group_4 Group - 4 Created on 2024-10-18 Group Id: …" at bounding box center [718, 150] width 478 height 119
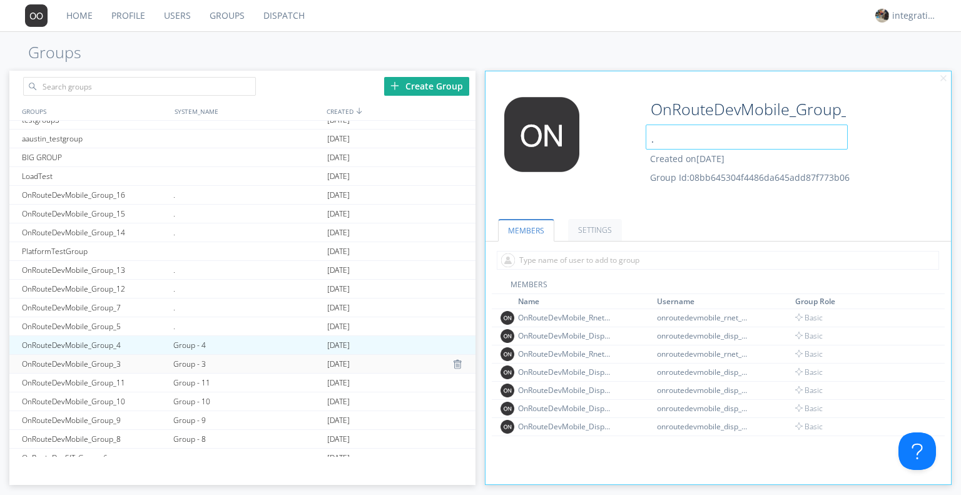
type input "."
click at [203, 362] on div "Group - 3" at bounding box center [246, 364] width 153 height 18
type input "OnRouteDevMobile_Group_3"
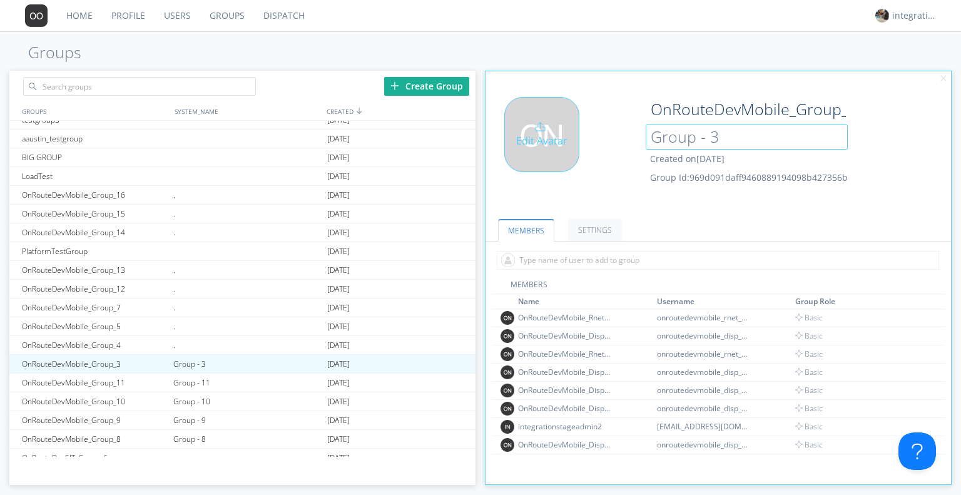
drag, startPoint x: 685, startPoint y: 145, endPoint x: 576, endPoint y: 162, distance: 110.9
click at [581, 161] on div "Edit Avatar OnRouteDevMobile_Group_3 Group - 3 Created on 2024-10-18 Group Id: …" at bounding box center [718, 150] width 478 height 119
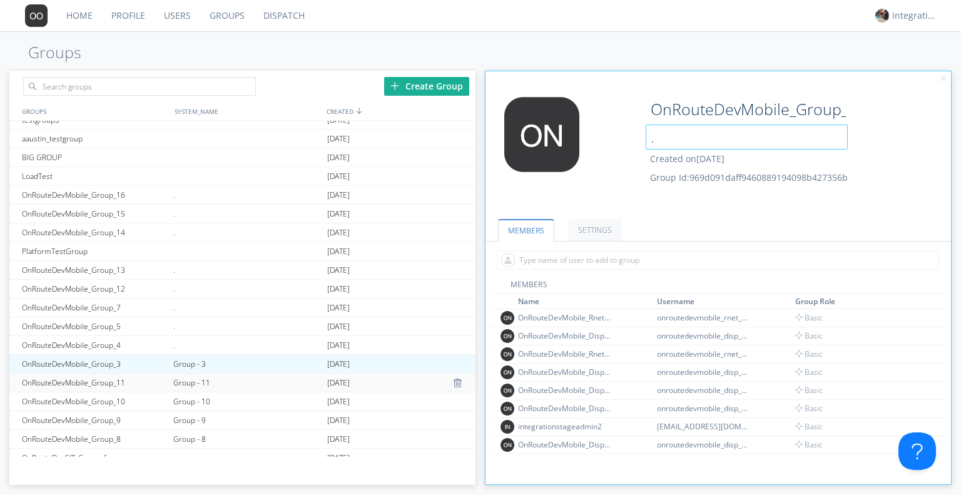
type input "."
click at [195, 384] on div "Group - 11" at bounding box center [246, 382] width 153 height 18
type input "OnRouteDevMobile_Group_11"
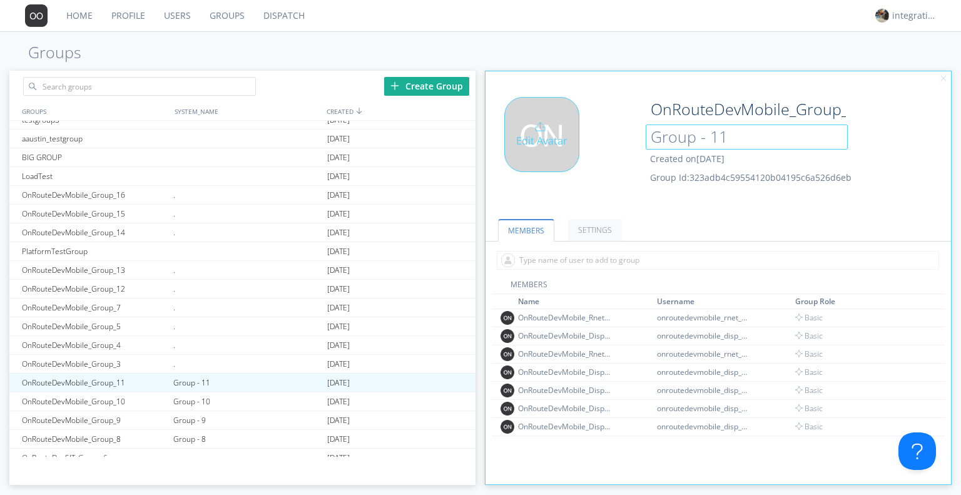
drag, startPoint x: 596, startPoint y: 162, endPoint x: 561, endPoint y: 168, distance: 35.5
click at [583, 165] on div "Edit Avatar OnRouteDevMobile_Group_11 Group - 11 Created on 2024-10-18 Group Id…" at bounding box center [718, 150] width 478 height 119
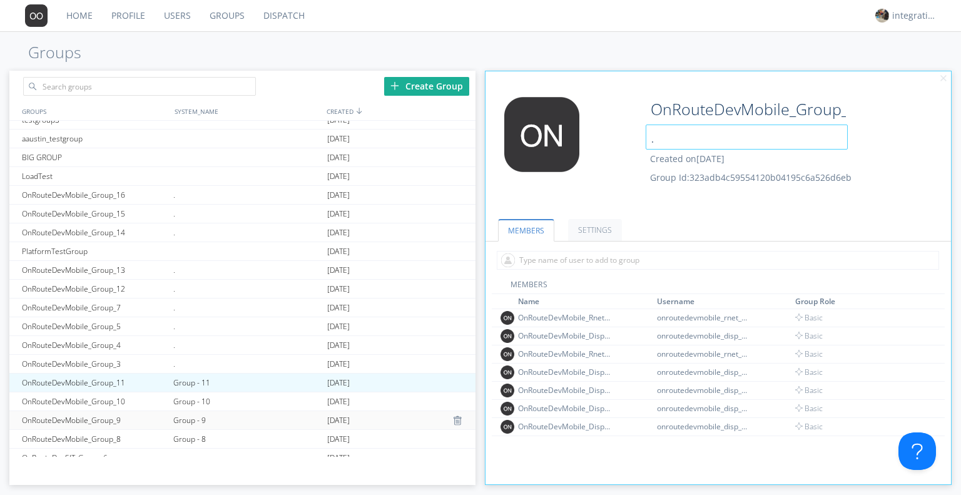
type input "."
click at [196, 411] on div "Group - 9" at bounding box center [246, 420] width 153 height 18
type input "OnRouteDevMobile_Group_9"
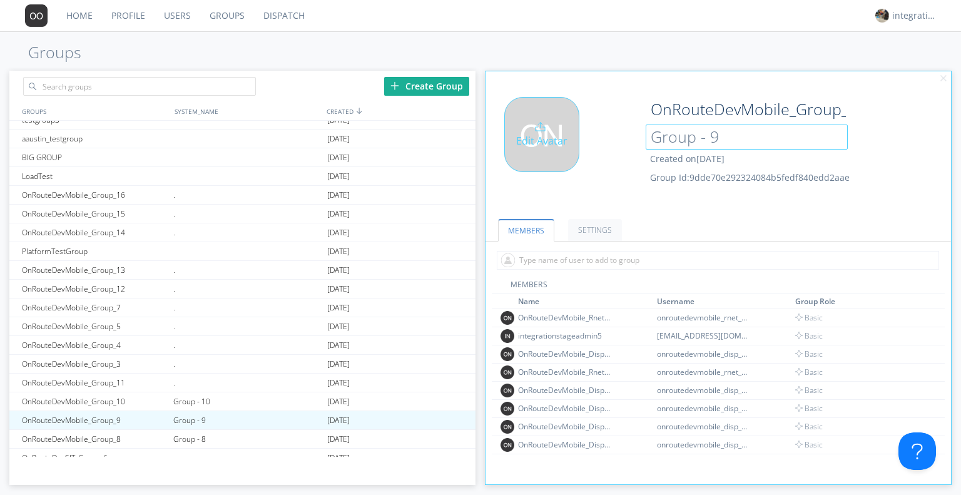
drag, startPoint x: 702, startPoint y: 148, endPoint x: 577, endPoint y: 168, distance: 126.7
click at [588, 166] on div "Edit Avatar OnRouteDevMobile_Group_9 Group - 9 Created on 2024-10-18 Group Id: …" at bounding box center [718, 150] width 478 height 119
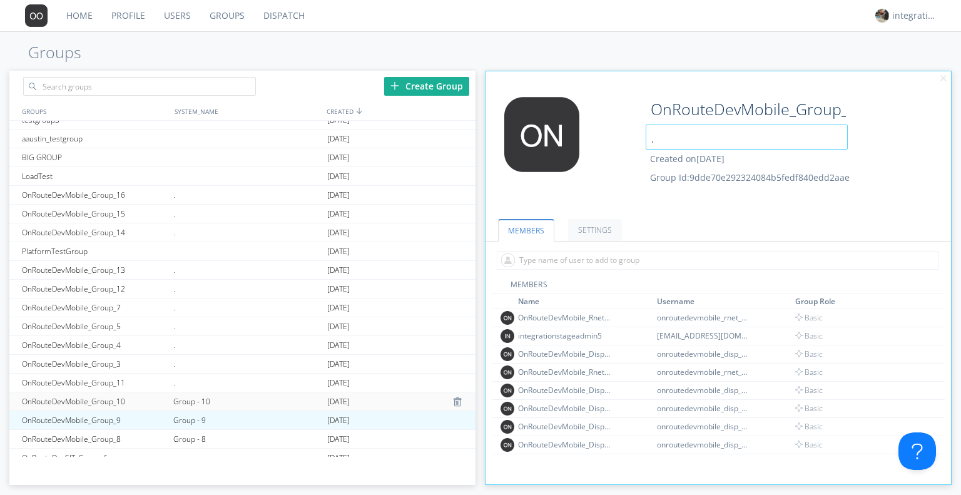
type input "."
click at [195, 402] on div "Group - 10" at bounding box center [246, 401] width 153 height 18
type input "OnRouteDevMobile_Group_10"
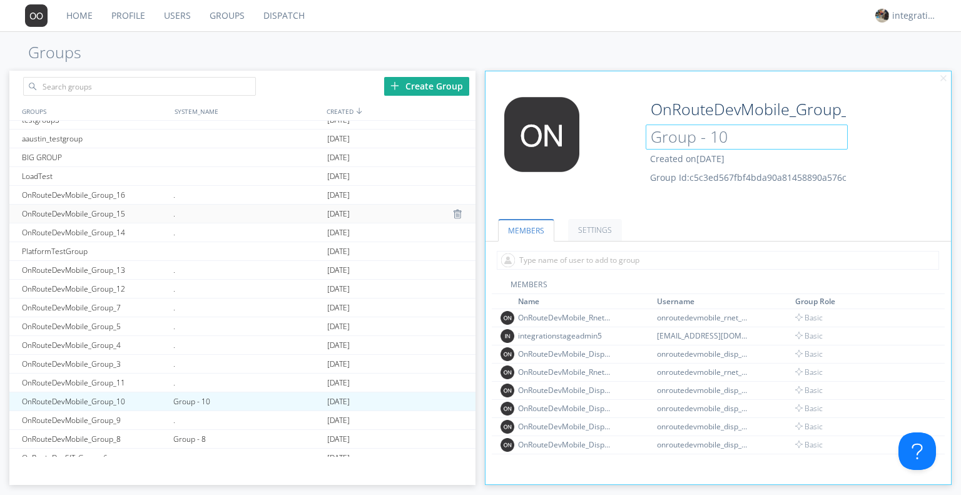
drag, startPoint x: 749, startPoint y: 140, endPoint x: 450, endPoint y: 215, distance: 308.3
click at [491, 182] on div "Edit Avatar OnRouteDevMobile_Group_10 Group - 10 Created on 2024-10-18 Group Id…" at bounding box center [718, 150] width 478 height 119
type input "."
click at [203, 441] on div "Group - 8" at bounding box center [246, 439] width 153 height 18
type input "OnRouteDevMobile_Group_8"
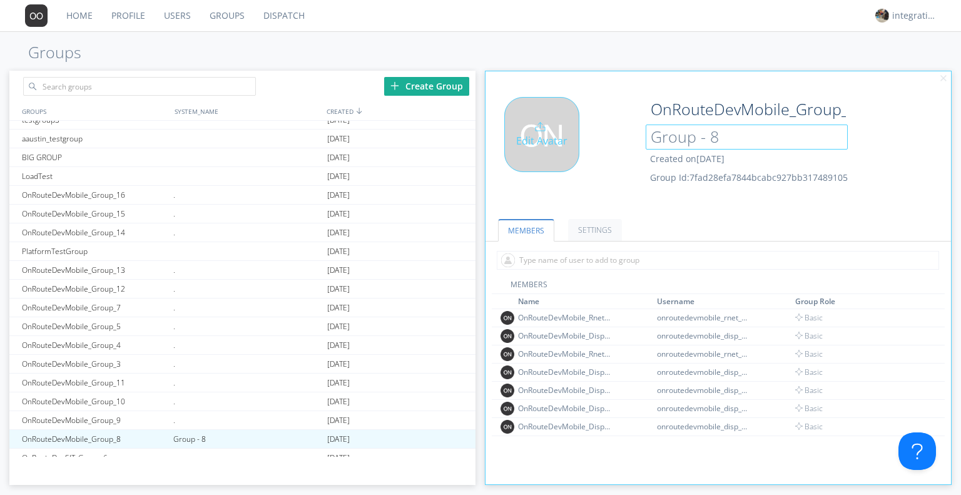
drag, startPoint x: 728, startPoint y: 135, endPoint x: 537, endPoint y: 168, distance: 193.7
click at [546, 166] on div "Edit Avatar OnRouteDevMobile_Group_8 Group - 8 Created on 2024-10-18 Group Id: …" at bounding box center [718, 150] width 478 height 119
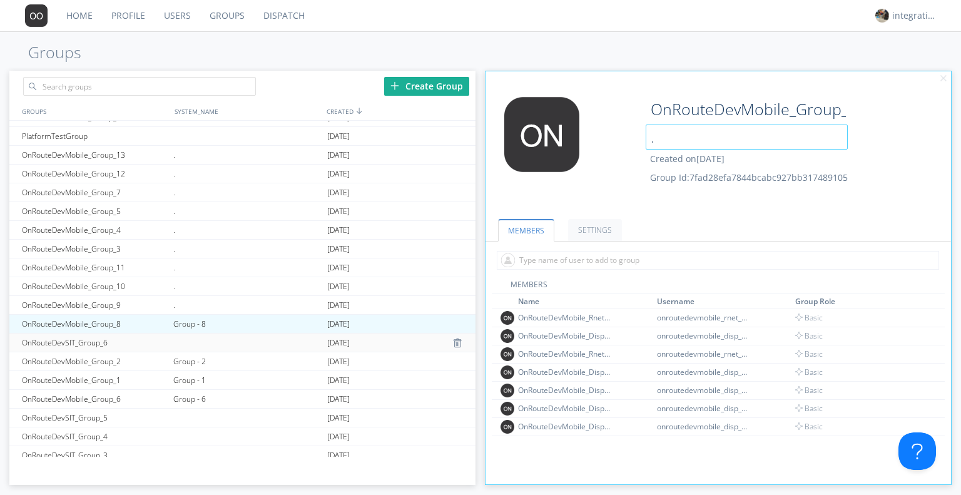
scroll to position [834, 0]
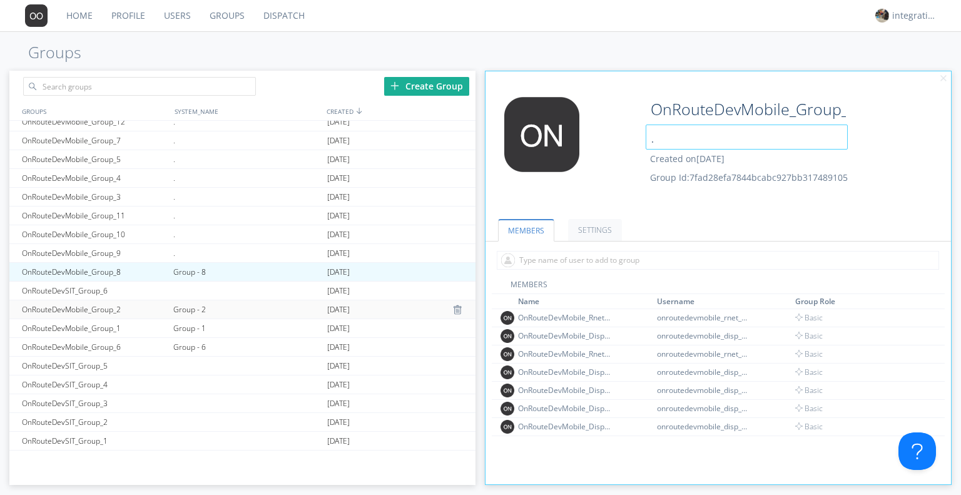
type input "."
click at [198, 305] on div "Group - 2" at bounding box center [246, 309] width 153 height 18
type input "OnRouteDevMobile_Group_2"
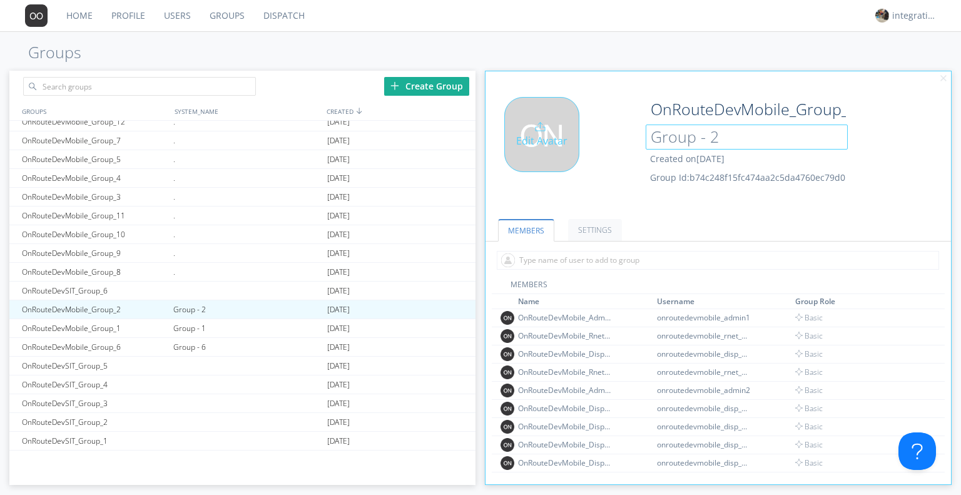
drag, startPoint x: 743, startPoint y: 135, endPoint x: 501, endPoint y: 195, distance: 249.3
click at [591, 152] on div "Edit Avatar OnRouteDevMobile_Group_2 Group - 2 Created on 2024-10-18 Group Id: …" at bounding box center [718, 150] width 478 height 119
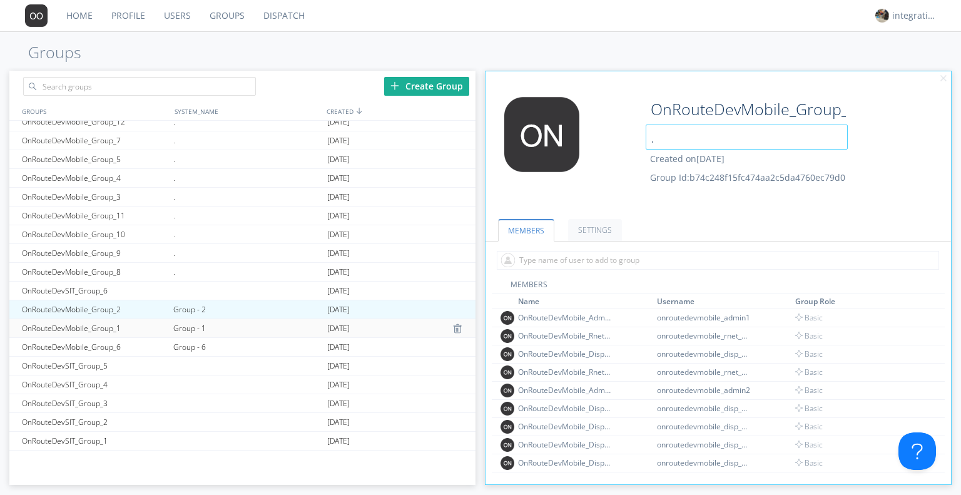
type input "."
click at [178, 327] on div "Group - 1" at bounding box center [246, 328] width 153 height 18
type input "OnRouteDevMobile_Group_1"
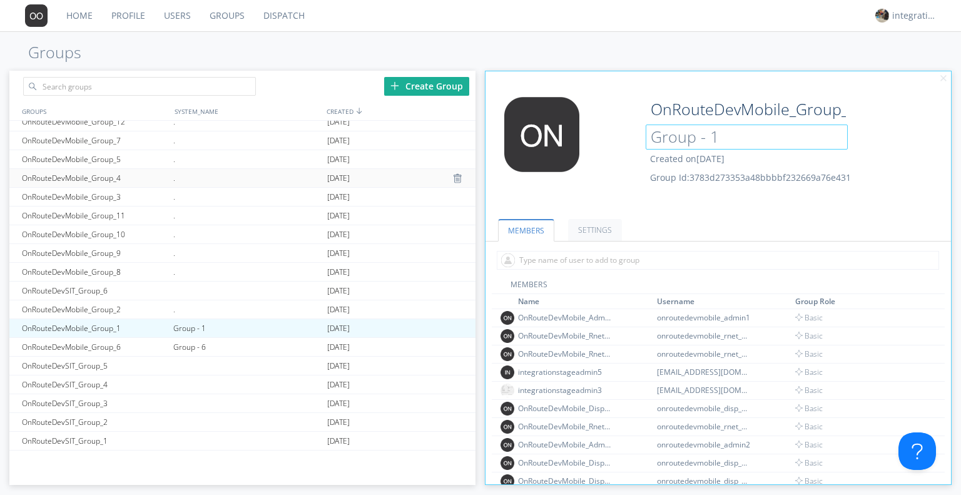
drag, startPoint x: 724, startPoint y: 136, endPoint x: 415, endPoint y: 178, distance: 311.9
click at [521, 168] on div "Edit Avatar OnRouteDevMobile_Group_1 Group - 1 Created on 2024-10-18 Group Id: …" at bounding box center [718, 150] width 478 height 119
type input "."
click at [186, 350] on div "Group - 6" at bounding box center [246, 347] width 153 height 18
type input "OnRouteDevMobile_Group_6"
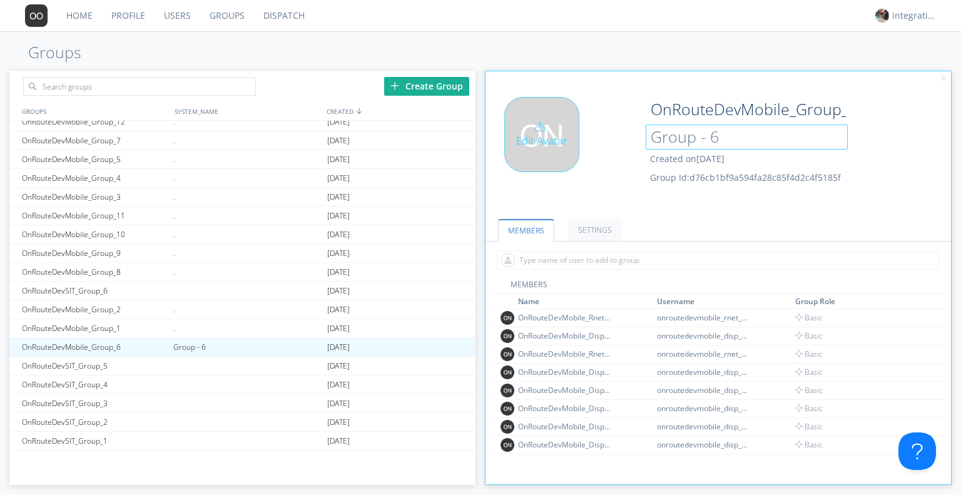
drag, startPoint x: 723, startPoint y: 152, endPoint x: 534, endPoint y: 162, distance: 188.6
click at [554, 162] on div "Edit Avatar OnRouteDevMobile_Group_6 Group - 6 Created on 2024-10-18 Group Id: …" at bounding box center [718, 150] width 478 height 119
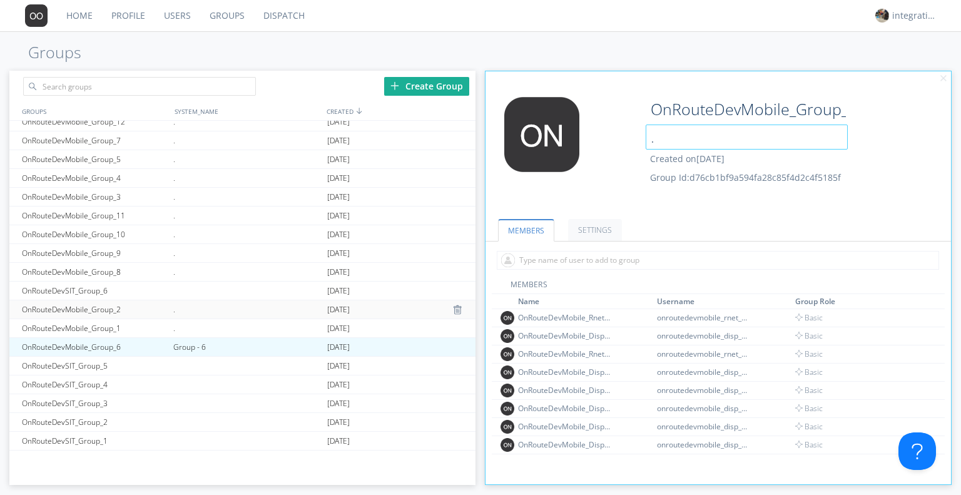
type input "."
click at [235, 310] on div "." at bounding box center [246, 309] width 153 height 18
type input "OnRouteDevMobile_Group_2"
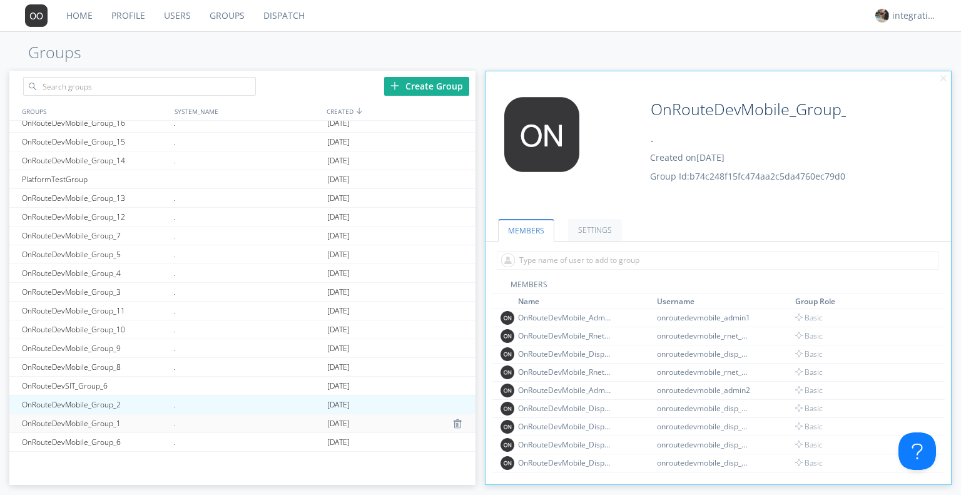
scroll to position [773, 0]
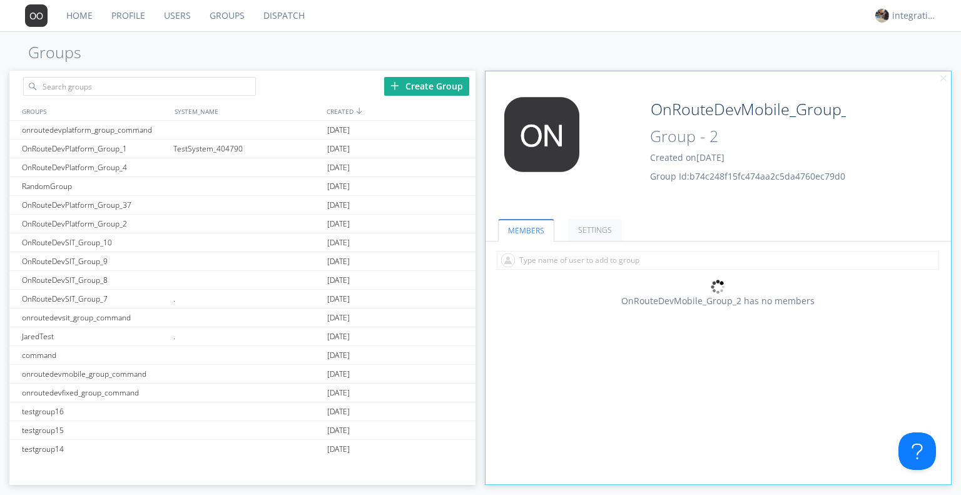
click at [233, 20] on link "Groups" at bounding box center [227, 15] width 54 height 31
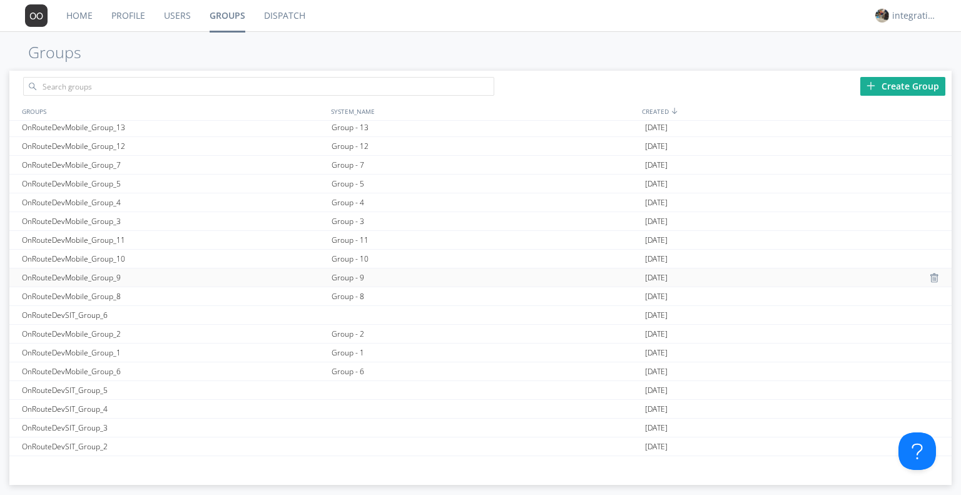
scroll to position [834, 0]
